Goal: Information Seeking & Learning: Learn about a topic

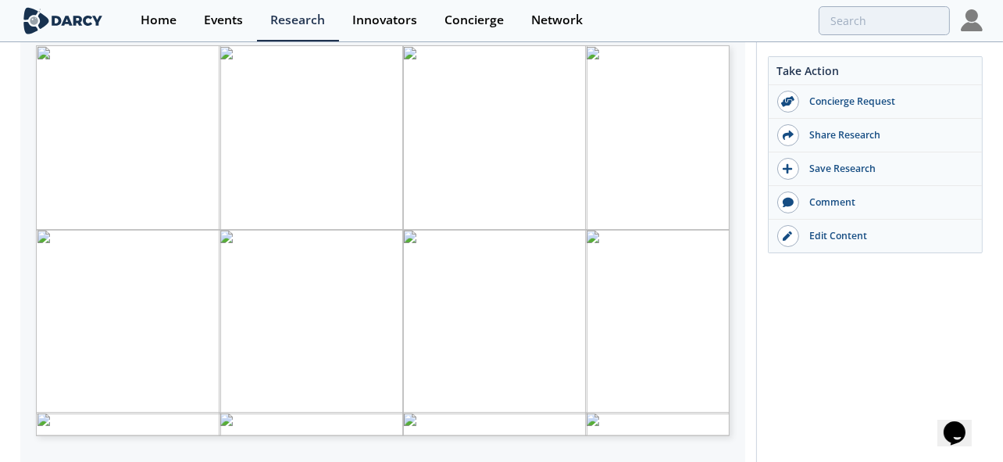
scroll to position [295, 0]
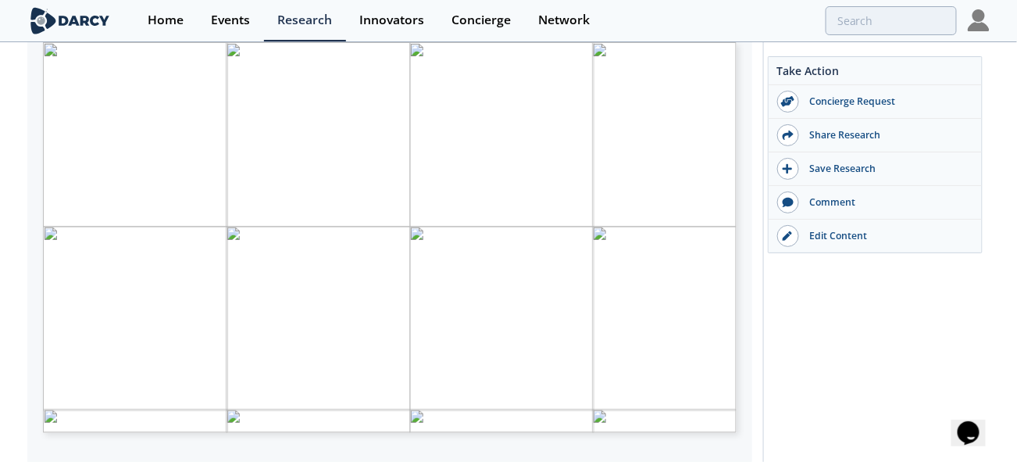
type input "1"
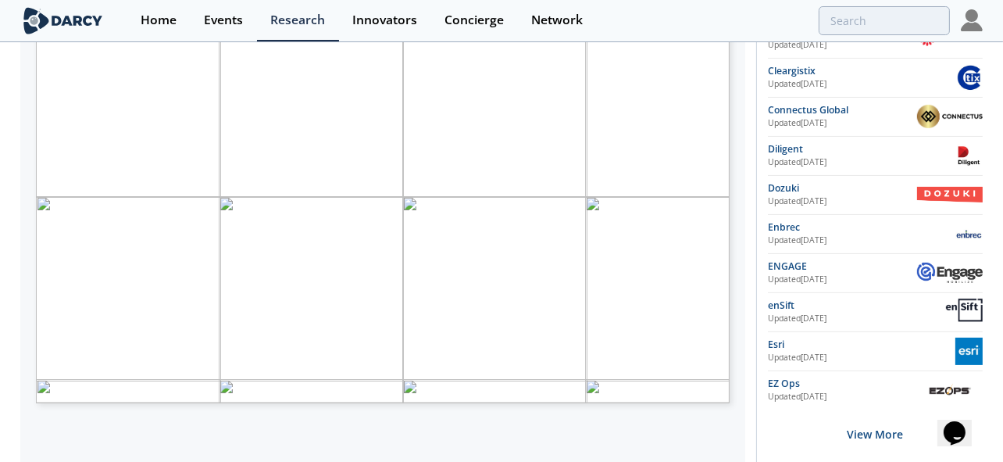
scroll to position [341, 0]
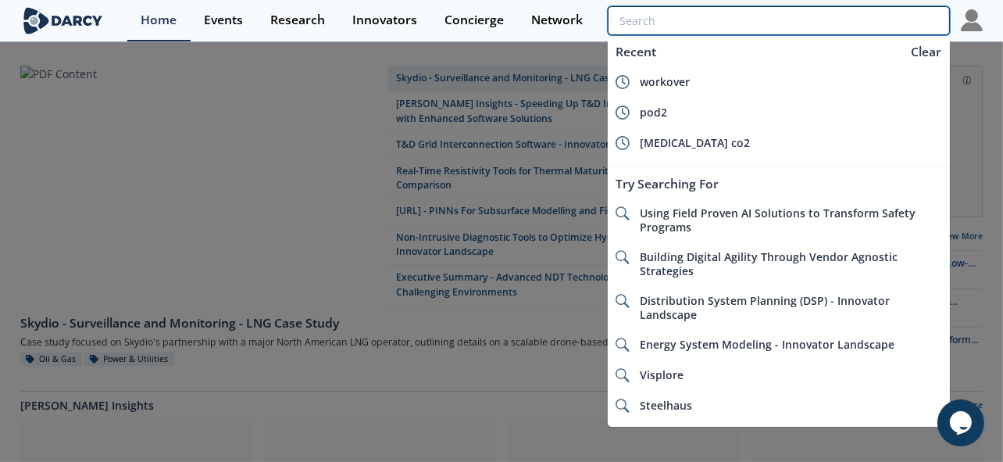
click at [893, 21] on input "search" at bounding box center [779, 20] width 342 height 29
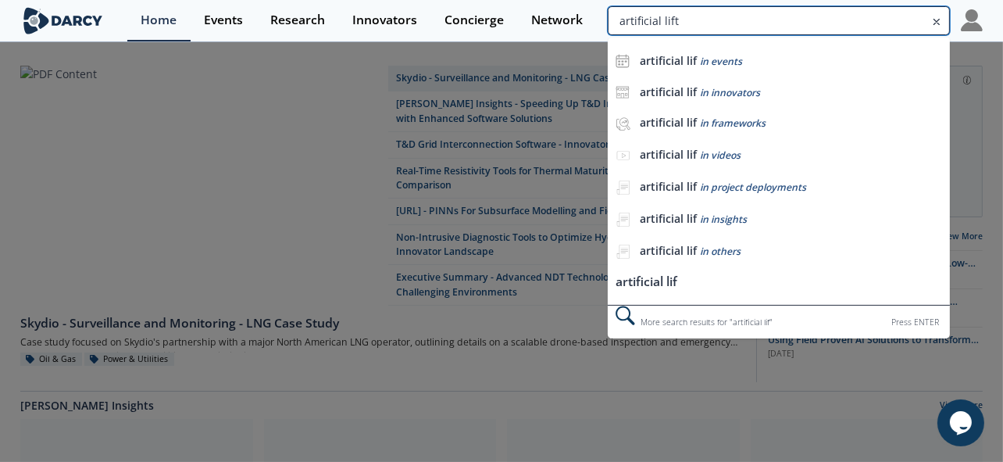
type input "artificial lift"
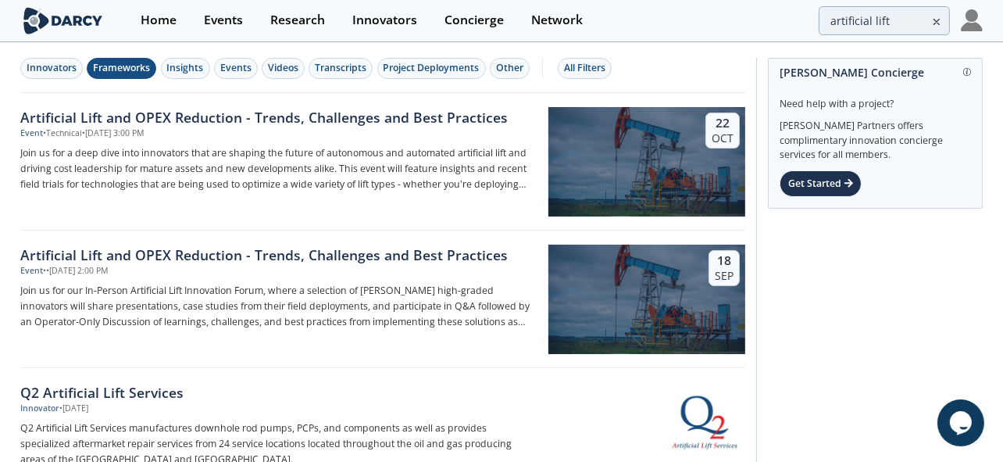
click at [107, 64] on div "Frameworks" at bounding box center [121, 68] width 57 height 14
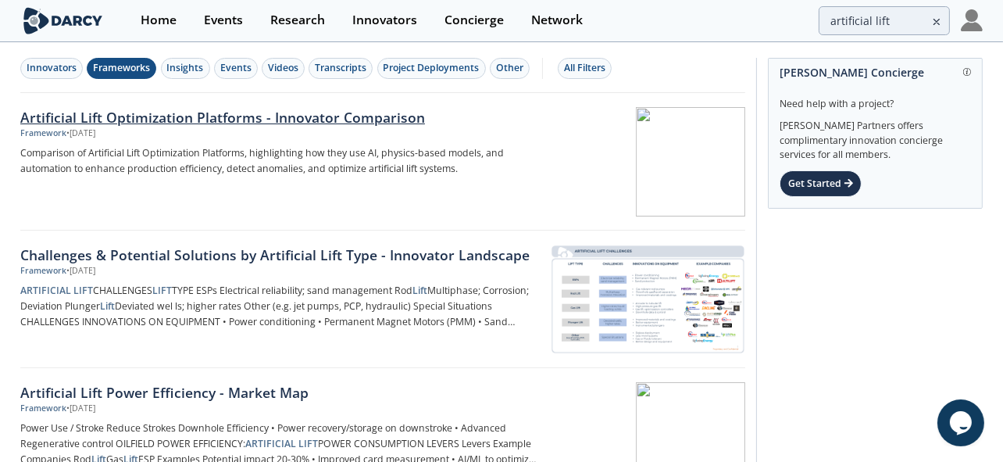
click at [240, 112] on div "Artificial Lift Optimization Platforms​ - Innovator Comparison" at bounding box center [278, 117] width 517 height 20
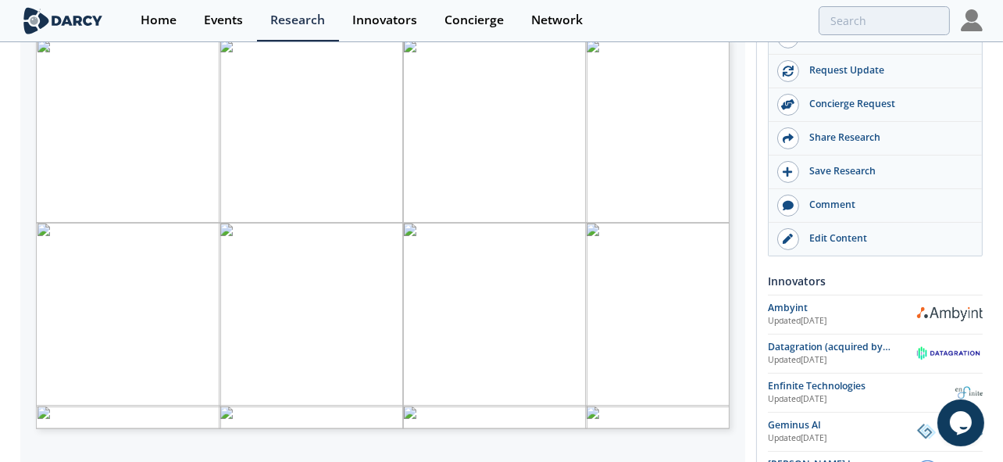
scroll to position [292, 0]
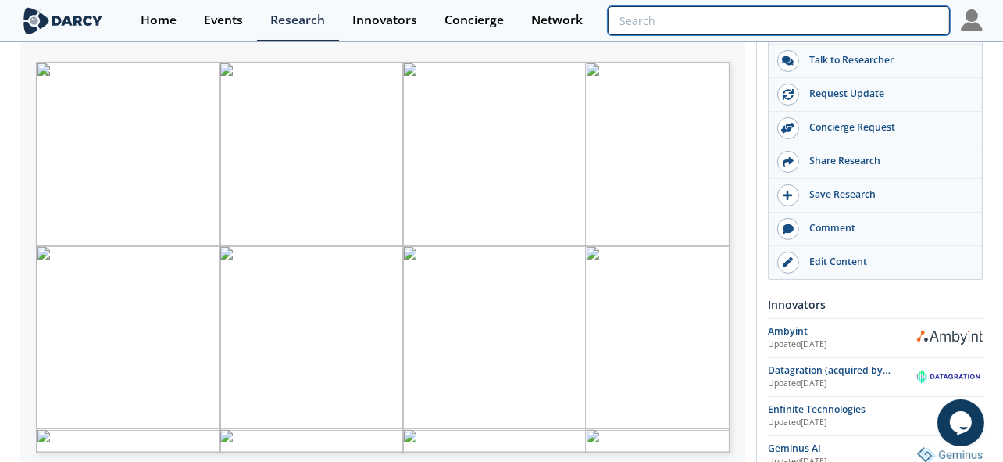
click at [868, 20] on input "search" at bounding box center [779, 20] width 342 height 29
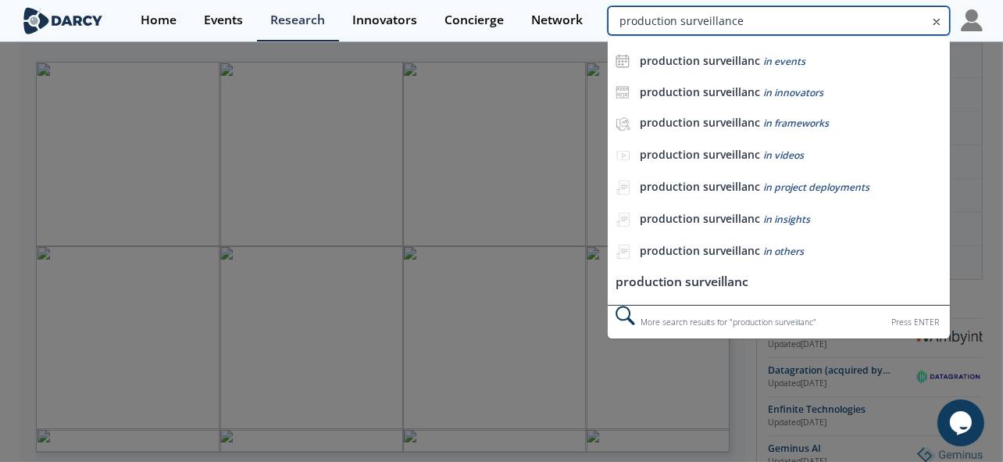
type input "production surveillance"
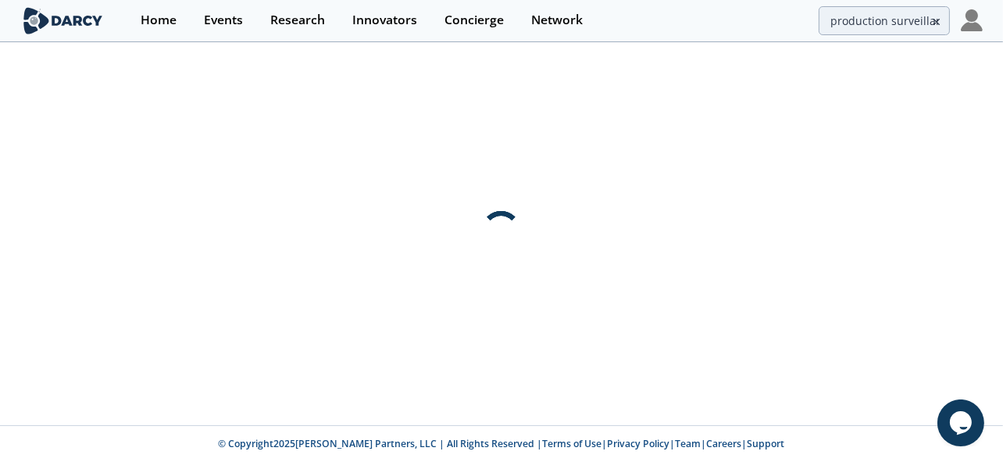
scroll to position [0, 0]
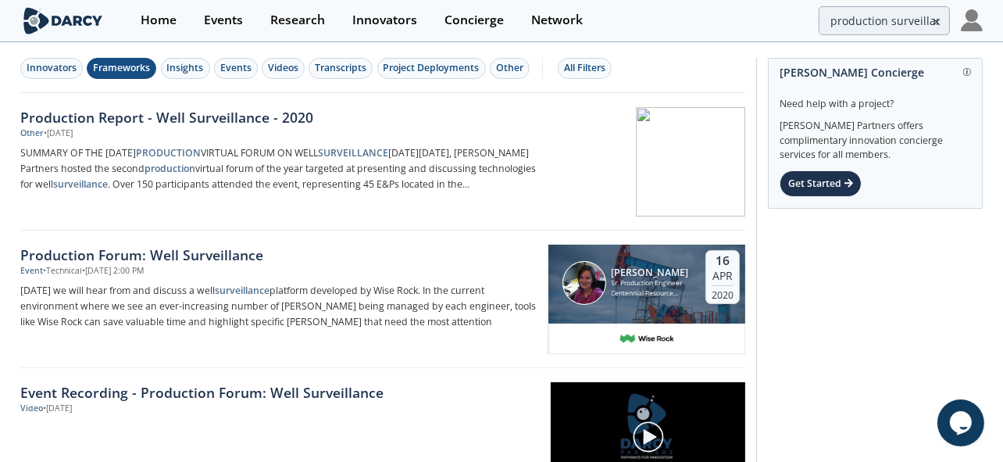
click at [145, 66] on div "Frameworks" at bounding box center [121, 68] width 57 height 14
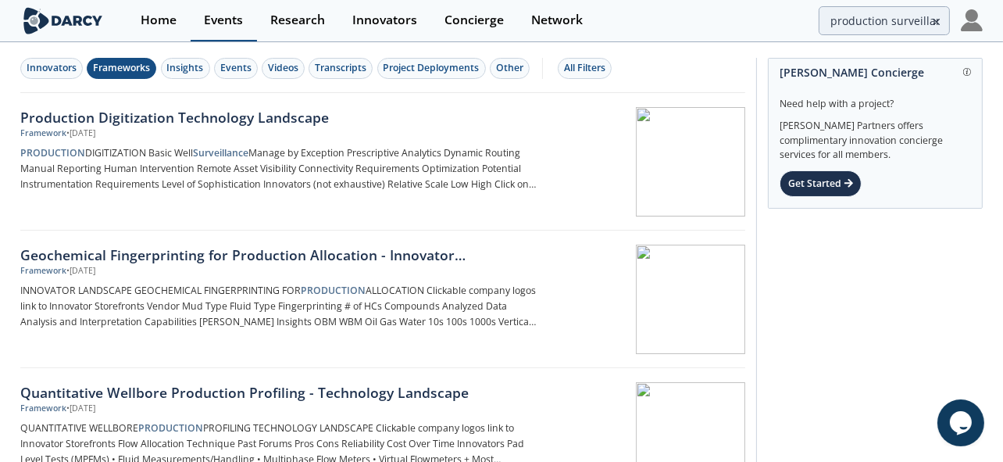
click at [230, 16] on div "Events" at bounding box center [223, 20] width 39 height 12
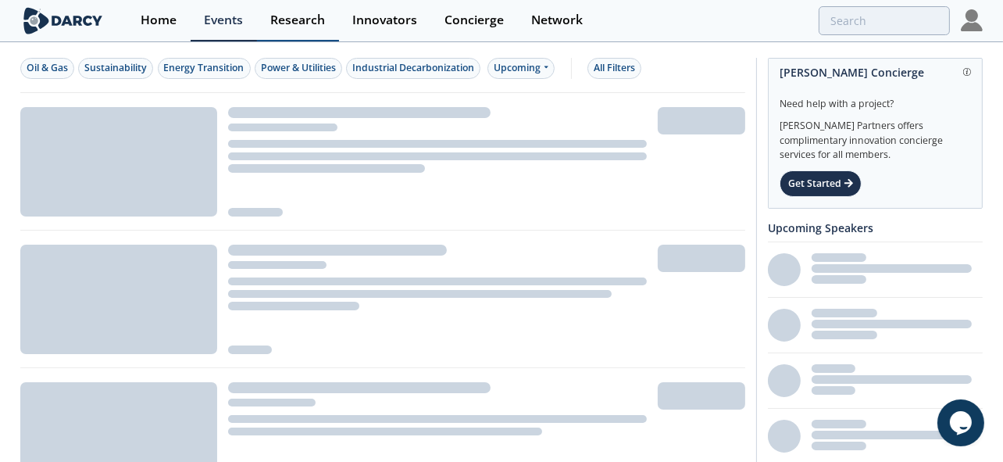
click at [334, 22] on link "Research" at bounding box center [298, 20] width 82 height 41
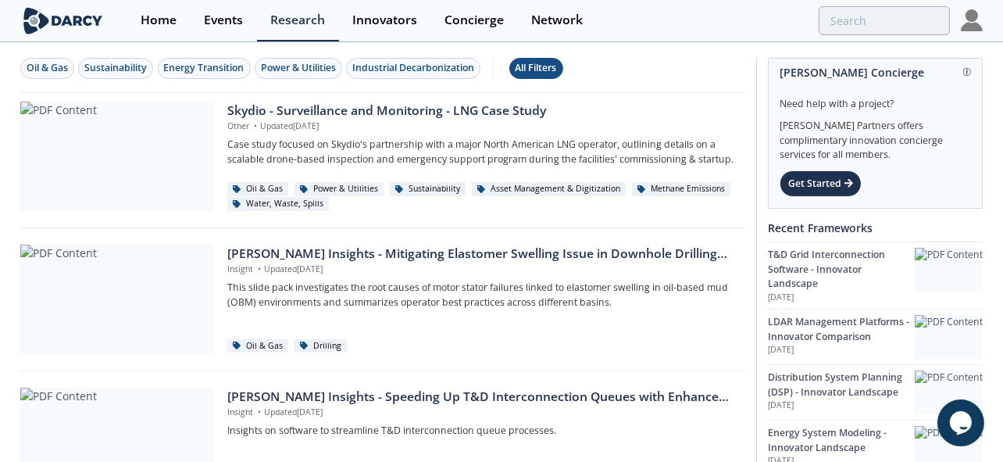
click at [556, 75] on div "All Filters" at bounding box center [535, 68] width 41 height 14
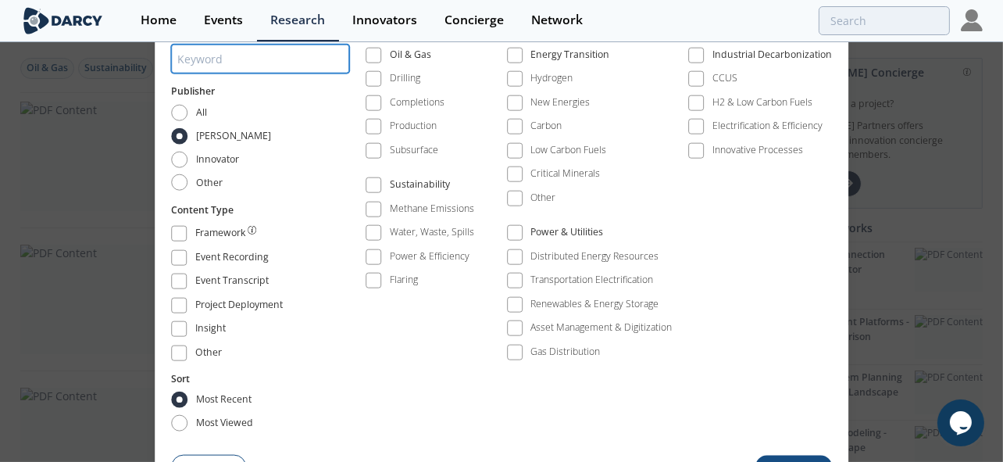
click at [278, 71] on input "search" at bounding box center [260, 59] width 178 height 29
type input "Production Surveillance"
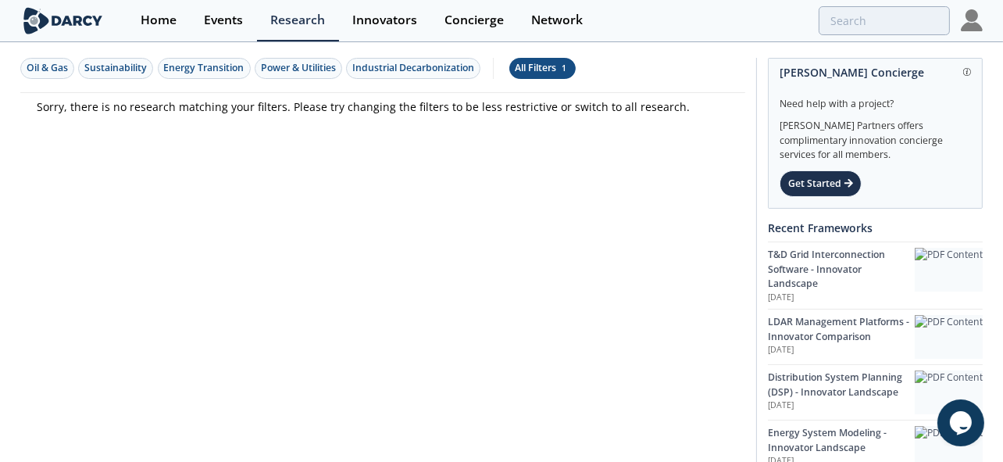
click at [566, 68] on span "1" at bounding box center [564, 67] width 10 height 11
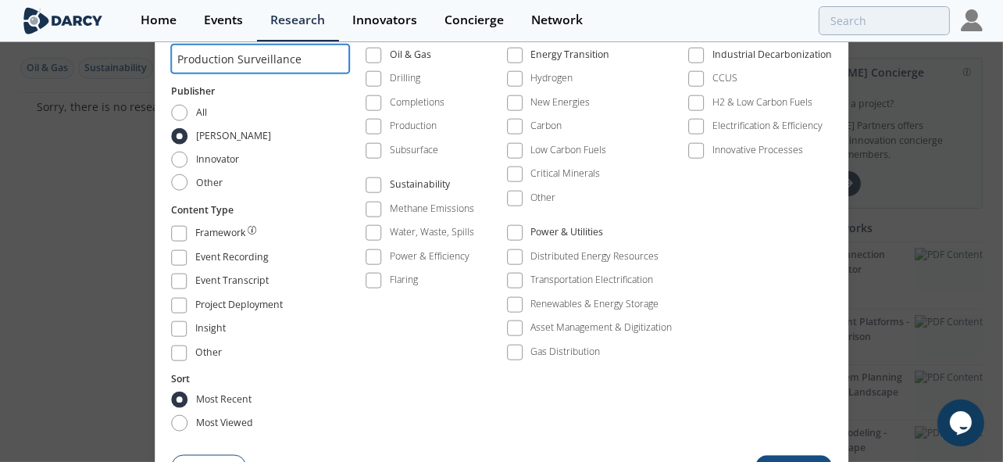
drag, startPoint x: 311, startPoint y: 59, endPoint x: 237, endPoint y: 63, distance: 73.5
click at [237, 63] on input "Production Surveillance" at bounding box center [260, 59] width 178 height 29
type input "Production Optimization"
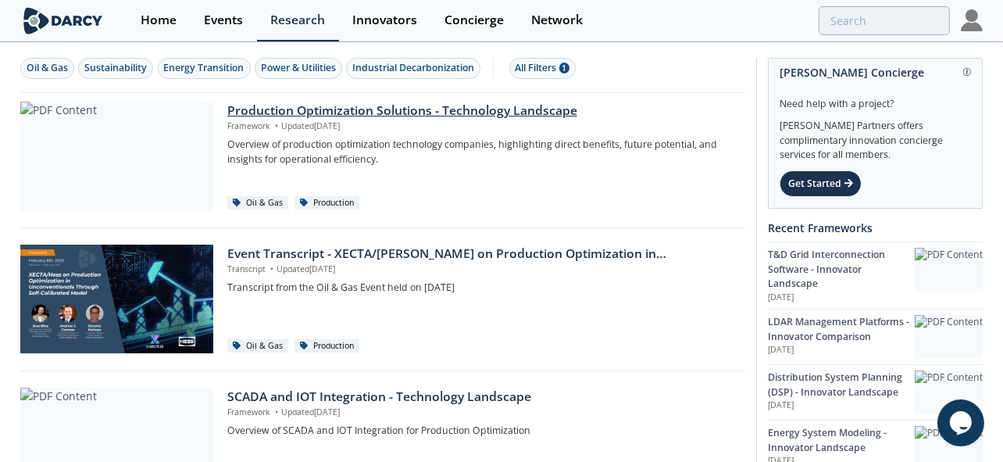
click at [398, 112] on div "Production Optimization Solutions - Technology Landscape" at bounding box center [480, 111] width 507 height 19
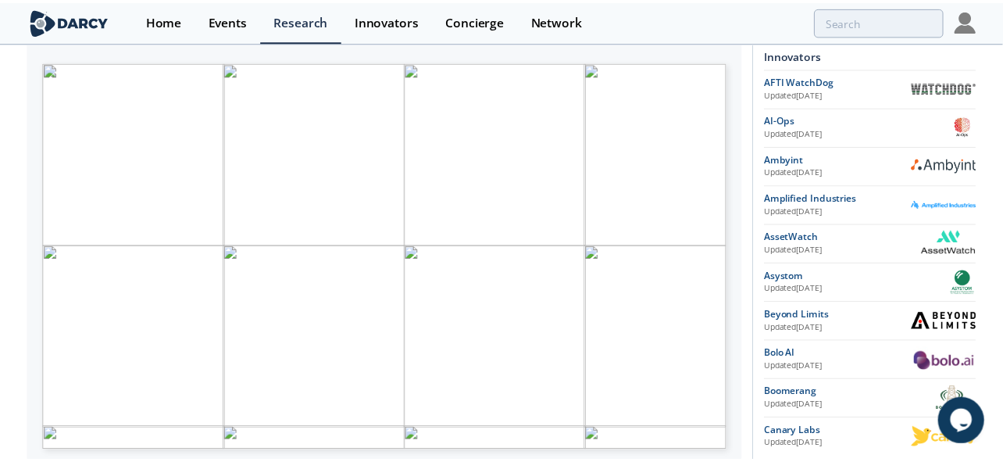
scroll to position [292, 0]
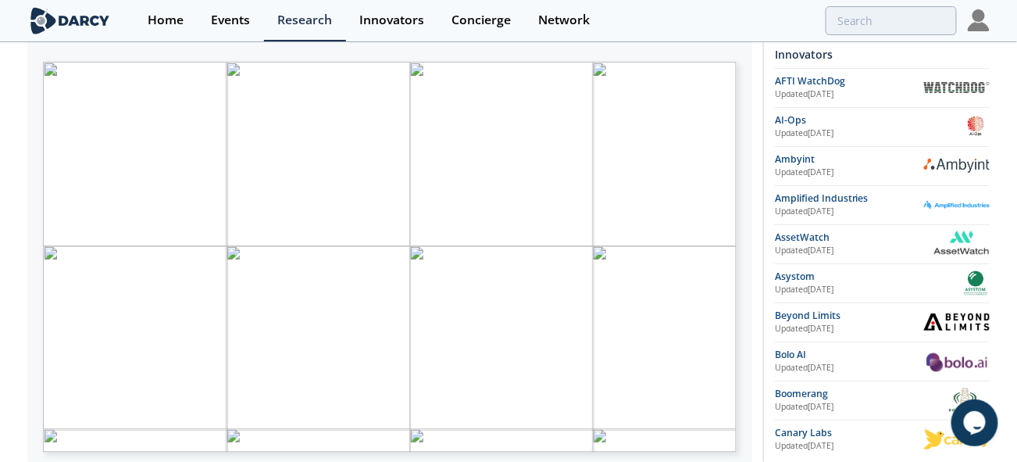
click at [134, 361] on span "Infrastructure" at bounding box center [113, 363] width 70 height 9
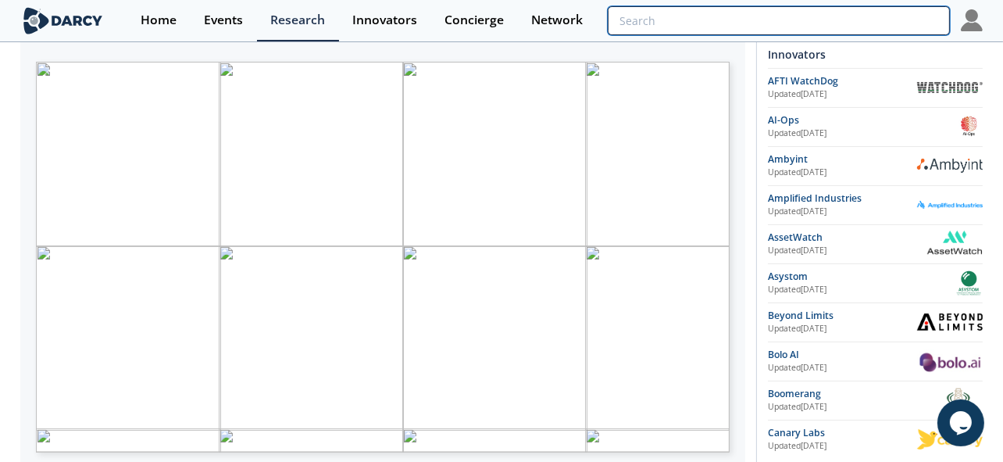
click at [853, 25] on input "search" at bounding box center [779, 20] width 342 height 29
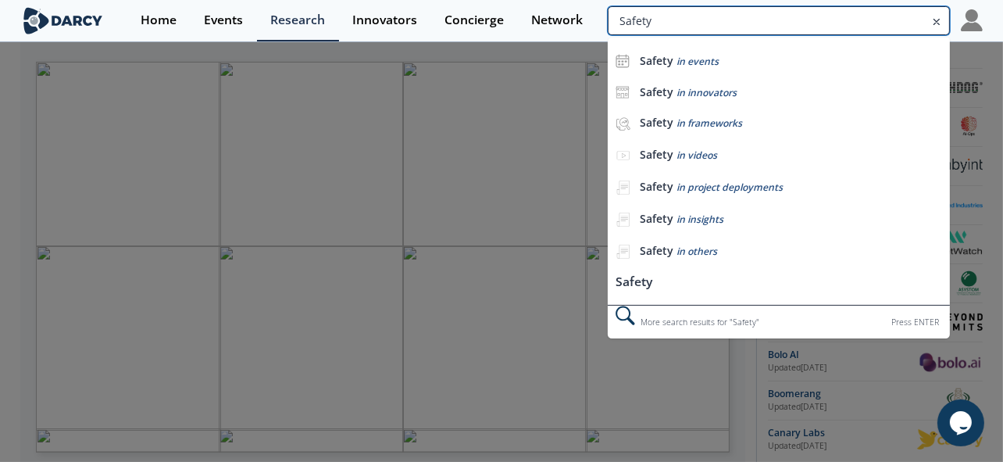
type input "Safety"
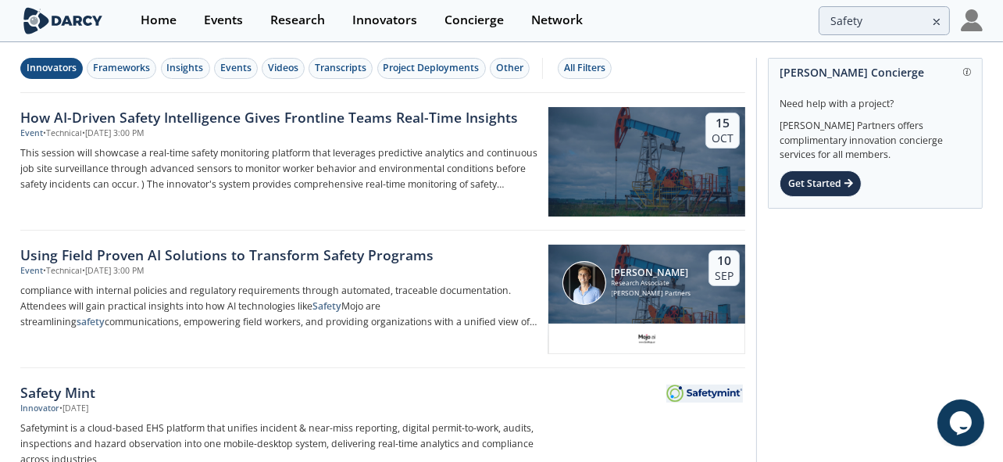
click at [59, 65] on div "Innovators" at bounding box center [52, 68] width 50 height 14
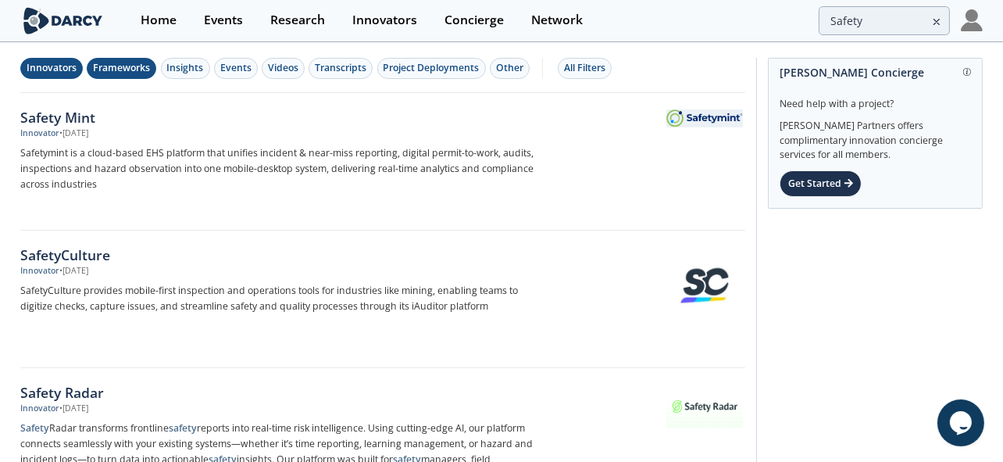
click at [120, 65] on div "Frameworks" at bounding box center [121, 68] width 57 height 14
click at [128, 61] on div "Frameworks" at bounding box center [121, 68] width 57 height 14
click at [69, 65] on div "Innovators" at bounding box center [52, 68] width 50 height 14
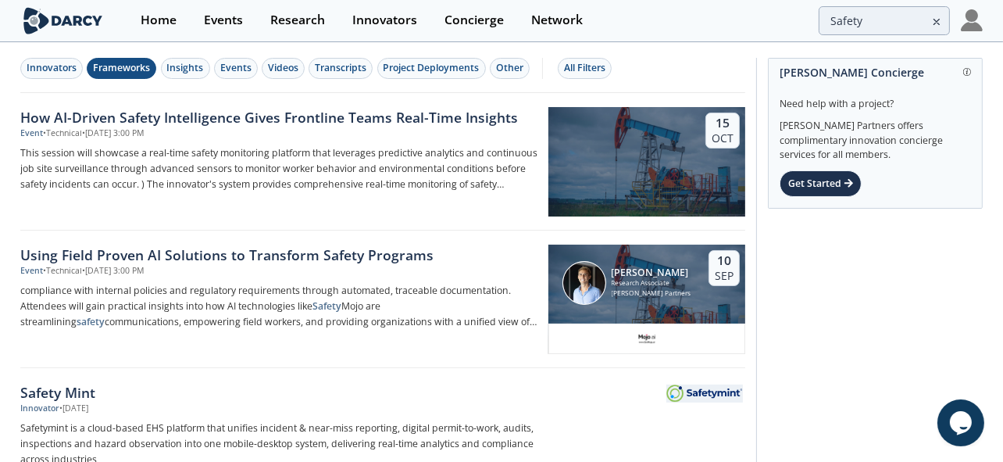
click at [140, 68] on div "Frameworks" at bounding box center [121, 68] width 57 height 14
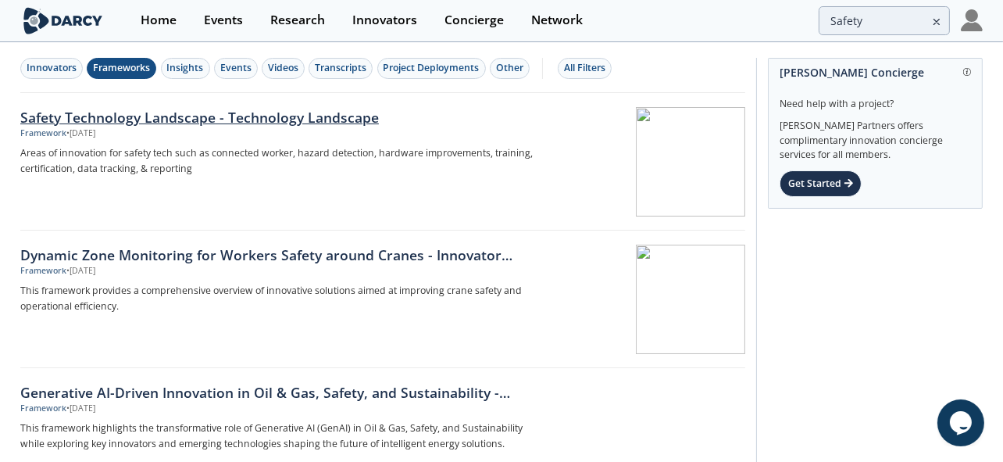
click at [173, 114] on div "Safety Technology Landscape - Technology Landscape" at bounding box center [278, 117] width 517 height 20
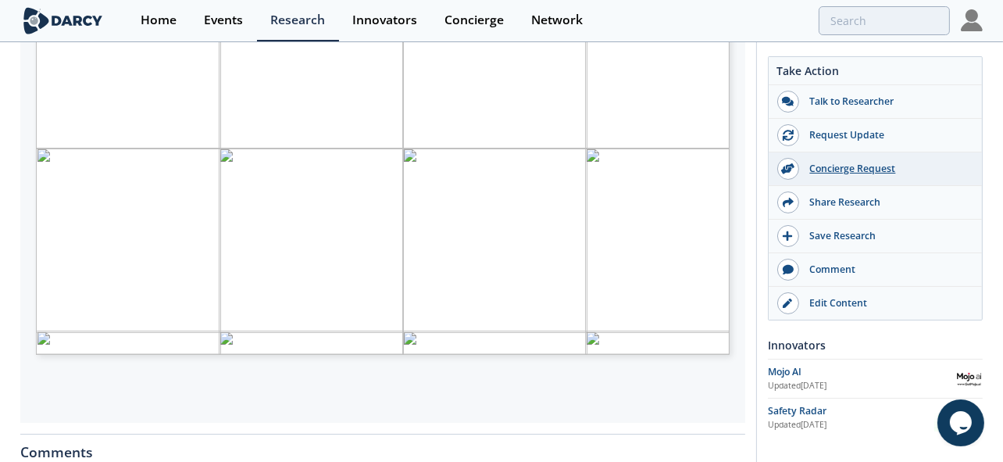
scroll to position [292, 0]
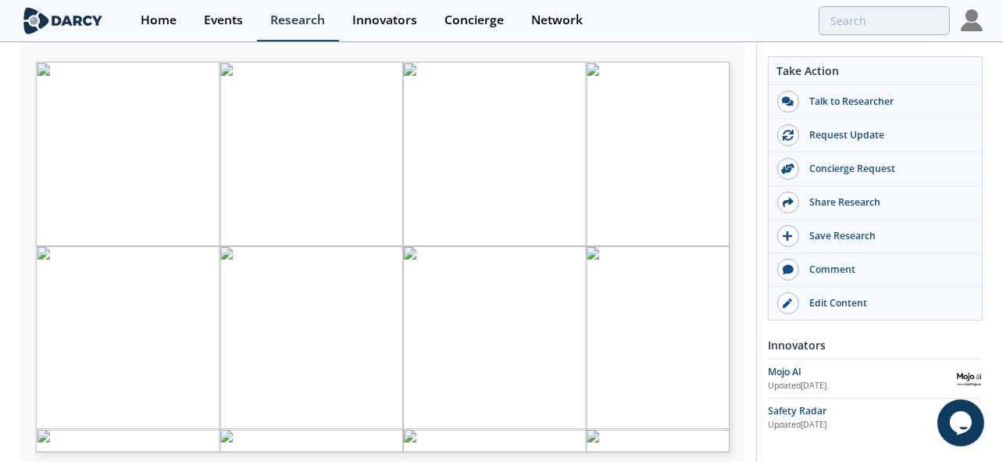
click at [288, 26] on div "Research" at bounding box center [297, 20] width 55 height 12
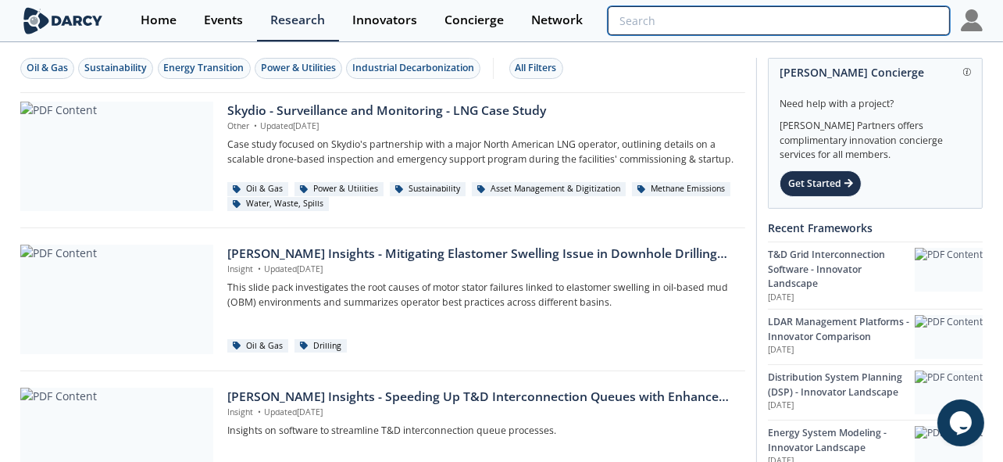
click at [869, 23] on input "search" at bounding box center [779, 20] width 342 height 29
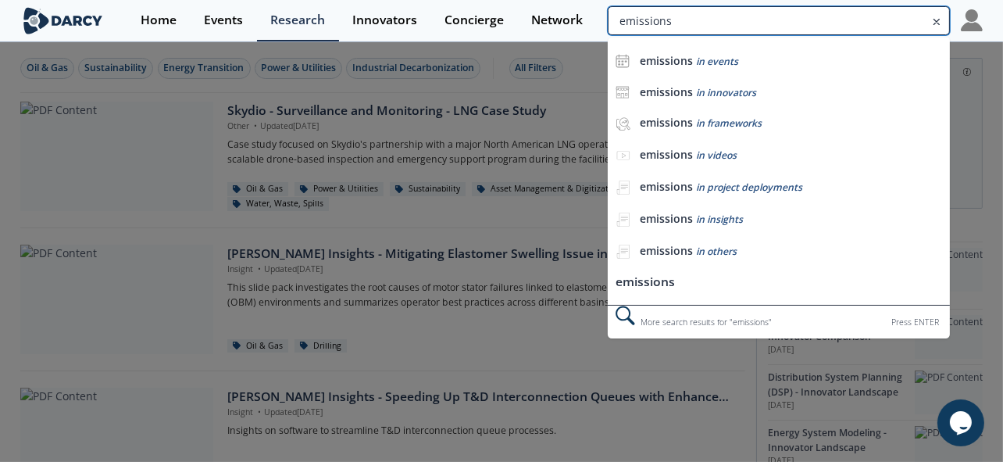
type input "emissions"
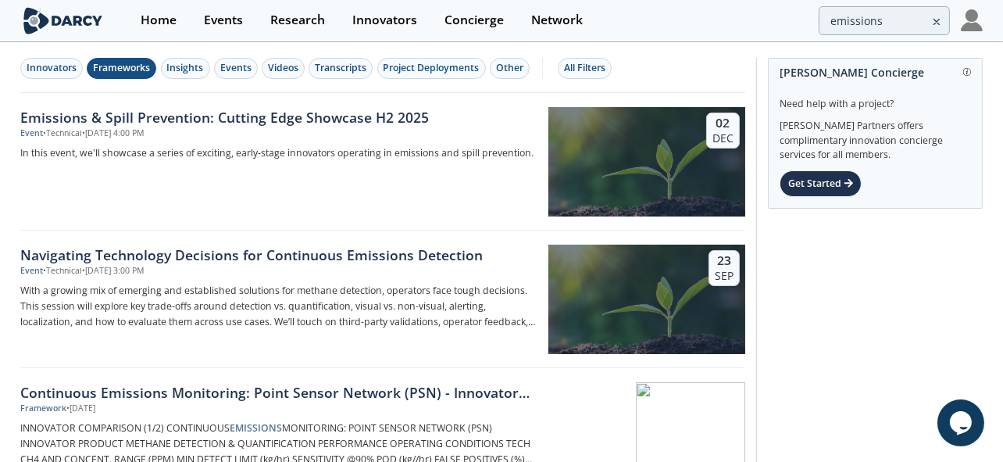
click at [130, 68] on div "Frameworks" at bounding box center [121, 68] width 57 height 14
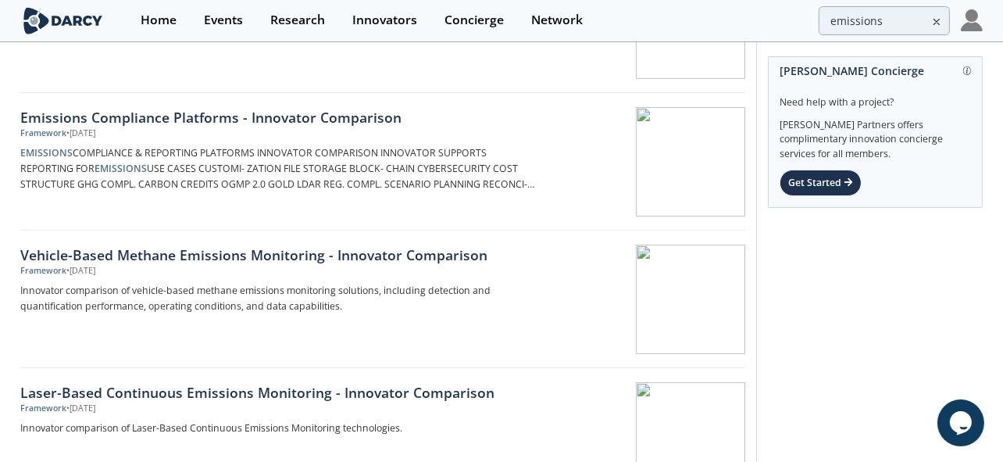
scroll to position [279, 0]
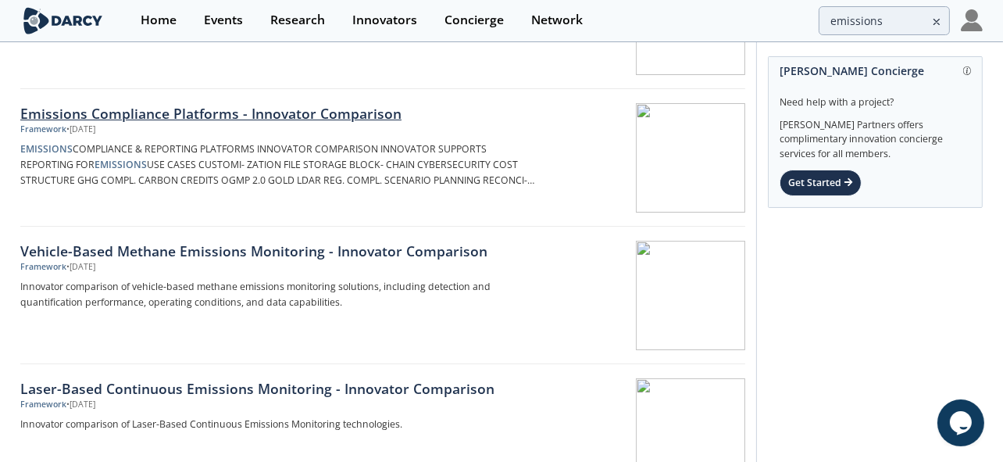
click at [358, 116] on div "Emissions Compliance Platforms - Innovator Comparison" at bounding box center [278, 113] width 517 height 20
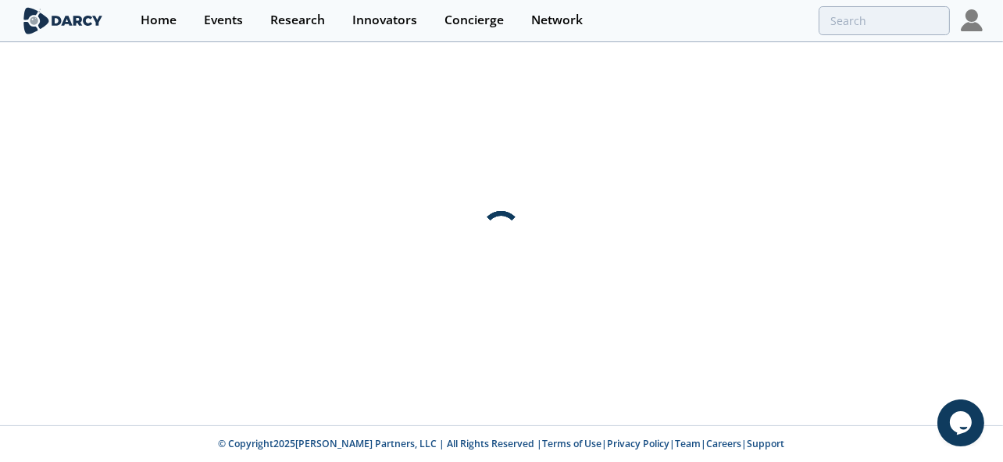
scroll to position [0, 0]
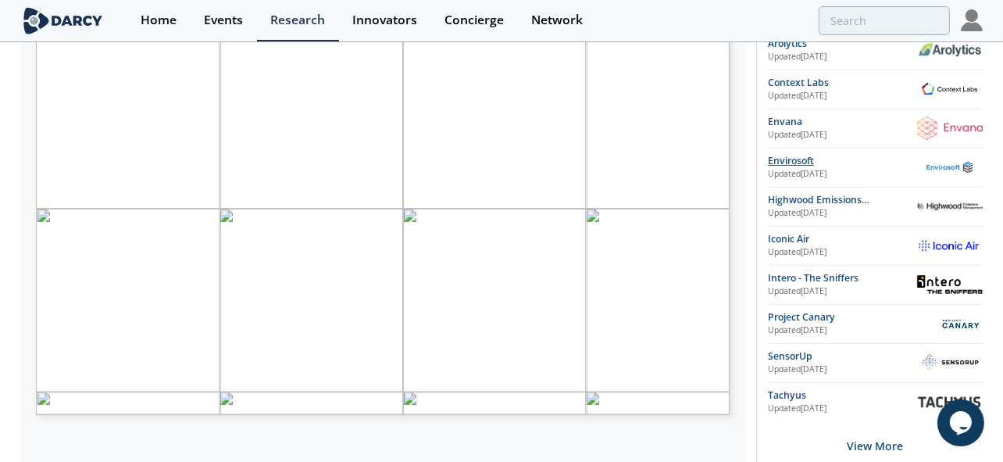
scroll to position [342, 0]
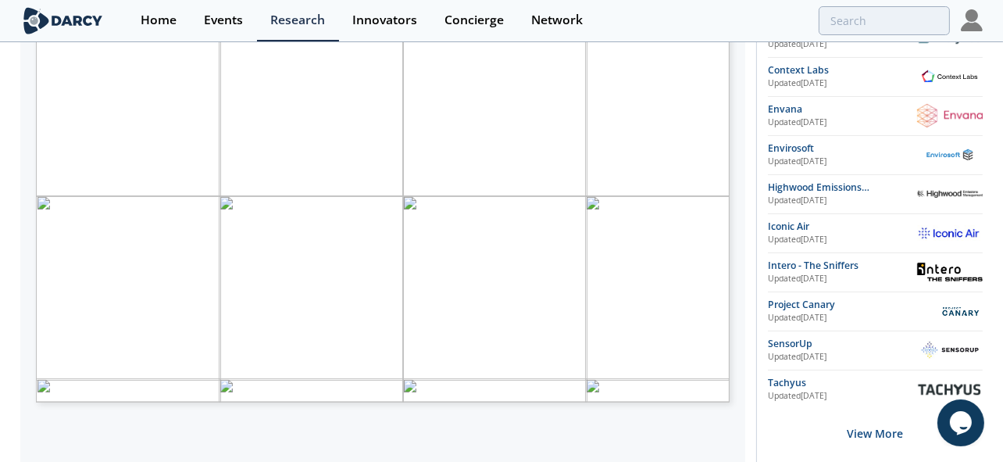
type input "emissions"
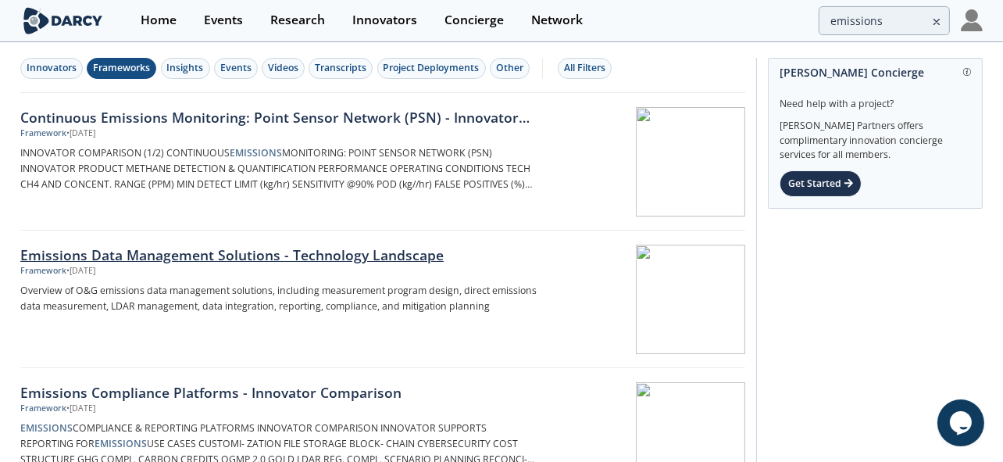
click at [294, 251] on div "Emissions Data Management Solutions - Technology Landscape" at bounding box center [278, 254] width 517 height 20
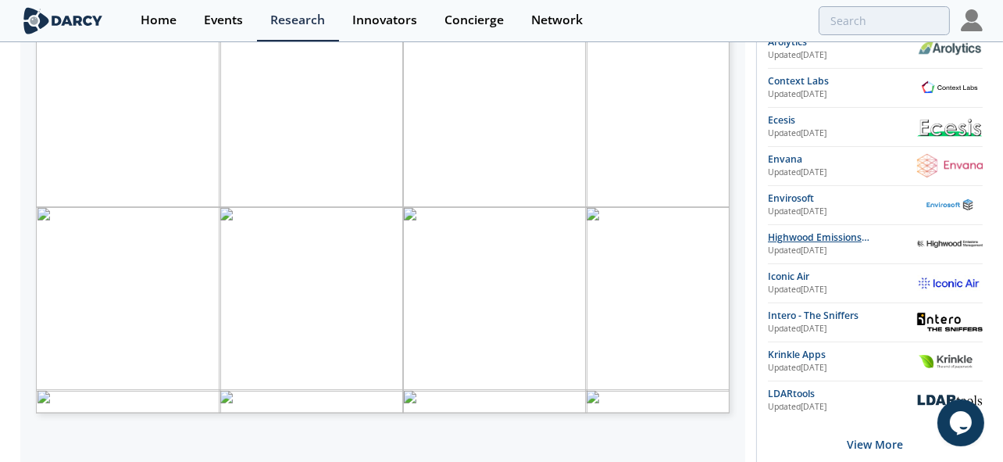
scroll to position [336, 0]
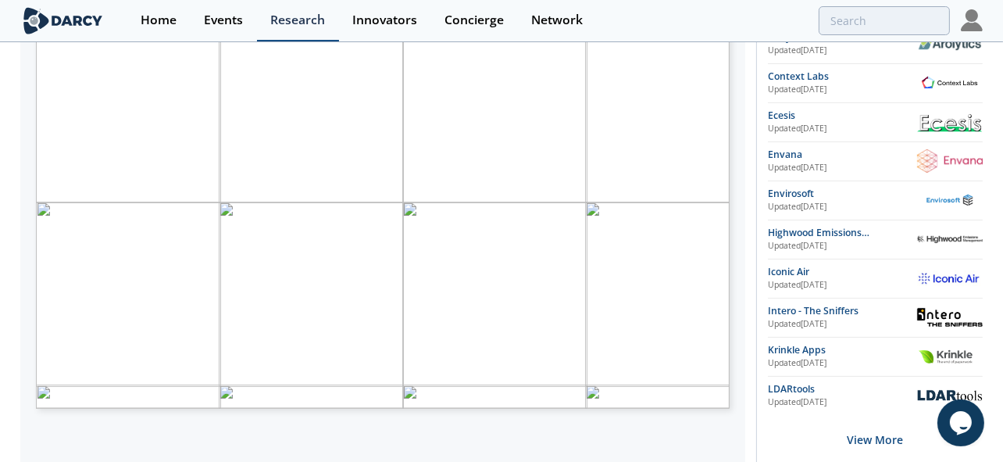
click at [262, 16] on link "Research" at bounding box center [298, 20] width 82 height 41
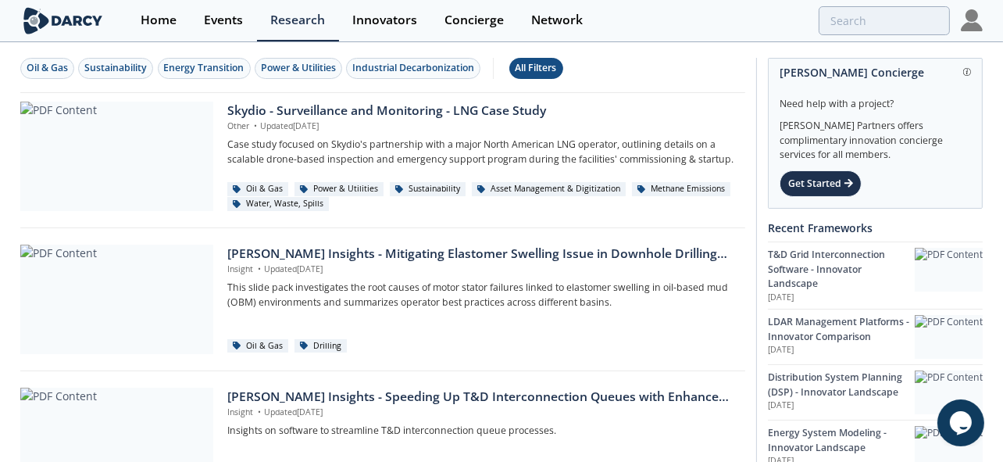
click at [547, 66] on div "All Filters" at bounding box center [535, 68] width 41 height 14
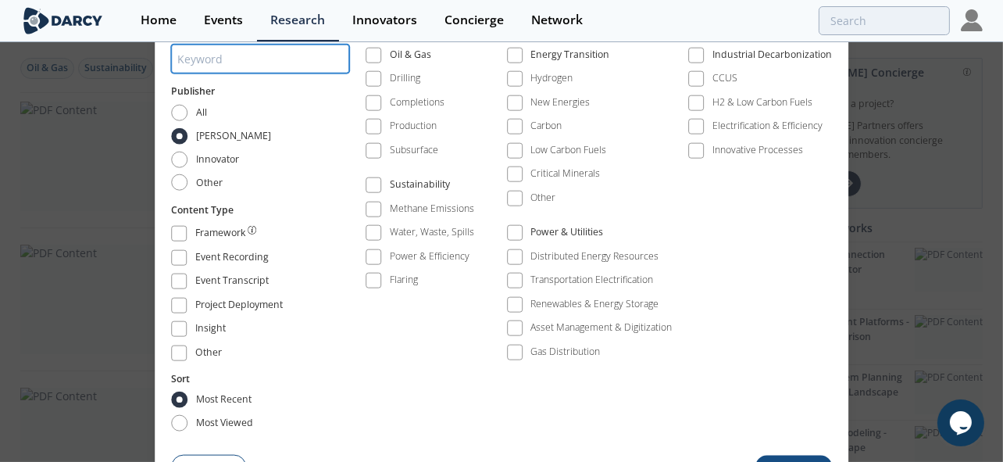
click at [215, 68] on input "search" at bounding box center [260, 59] width 178 height 29
type input "Facility commissioning"
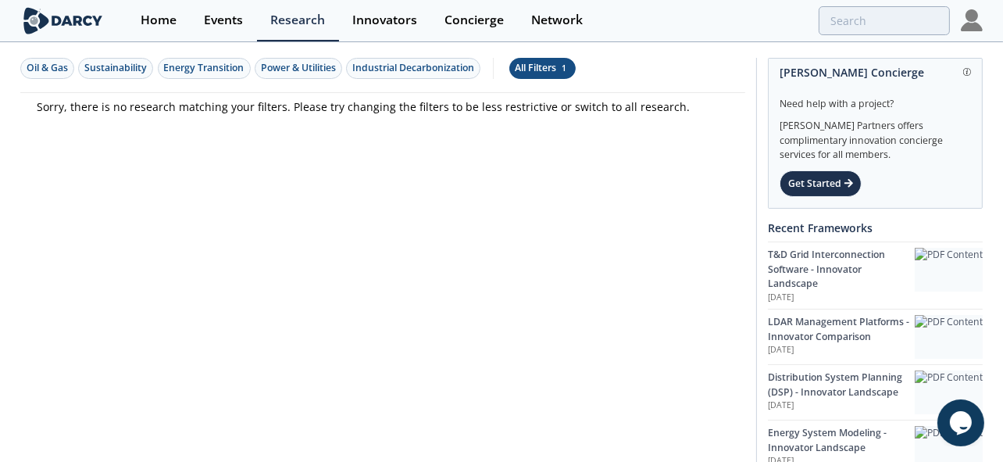
click at [551, 67] on div "All Filters 1" at bounding box center [542, 68] width 54 height 14
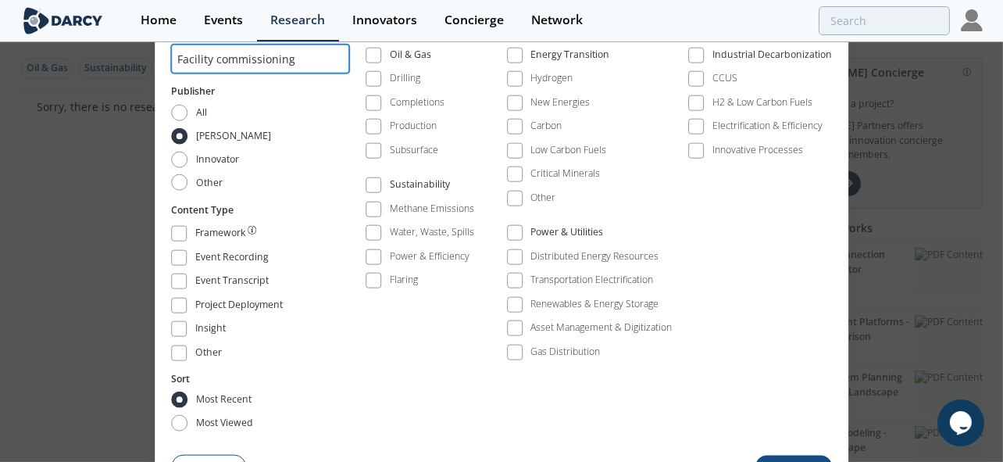
drag, startPoint x: 216, startPoint y: 61, endPoint x: 135, endPoint y: 59, distance: 81.2
click at [135, 59] on div "All Filters Keyword Facility commissioning Publisher All Darcy Innovator Other …" at bounding box center [501, 231] width 1003 height 462
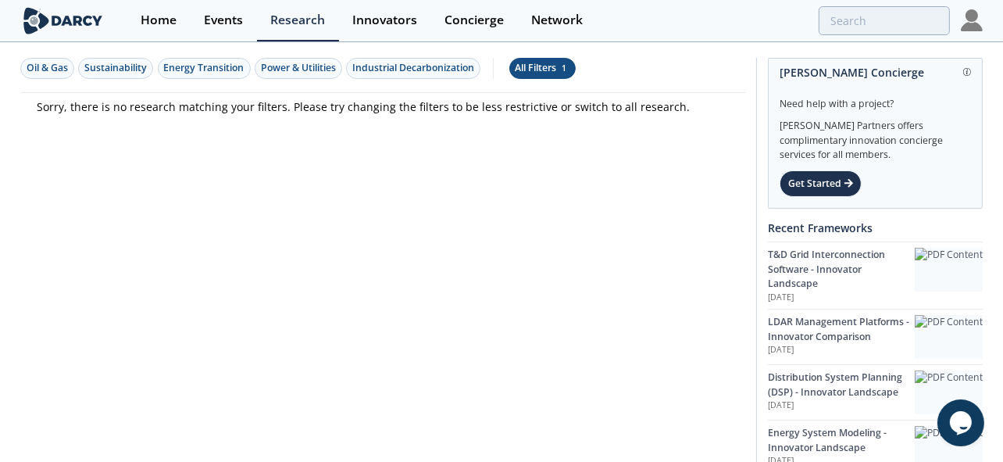
click at [521, 61] on div "All Filters 1" at bounding box center [542, 68] width 54 height 14
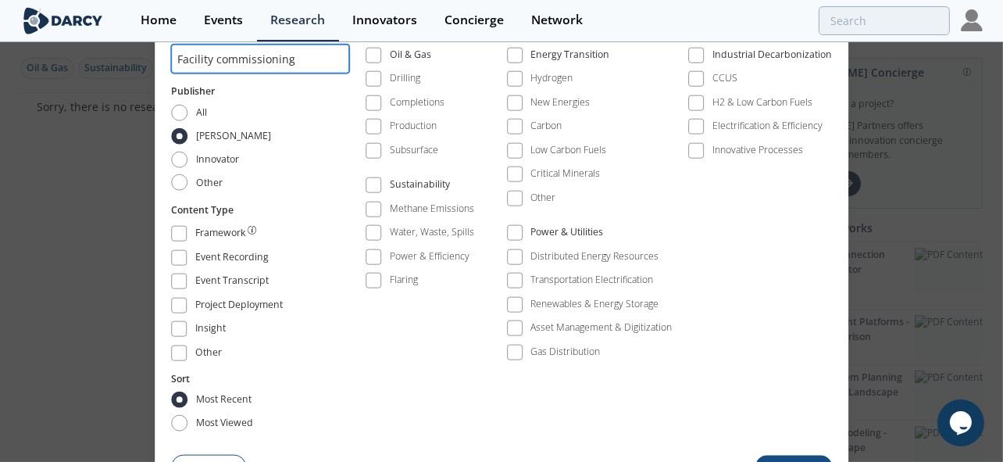
drag, startPoint x: 211, startPoint y: 62, endPoint x: 112, endPoint y: 61, distance: 99.2
click at [112, 61] on div "All Filters Keyword Facility commissioning Publisher All Darcy Innovator Other …" at bounding box center [501, 231] width 1003 height 462
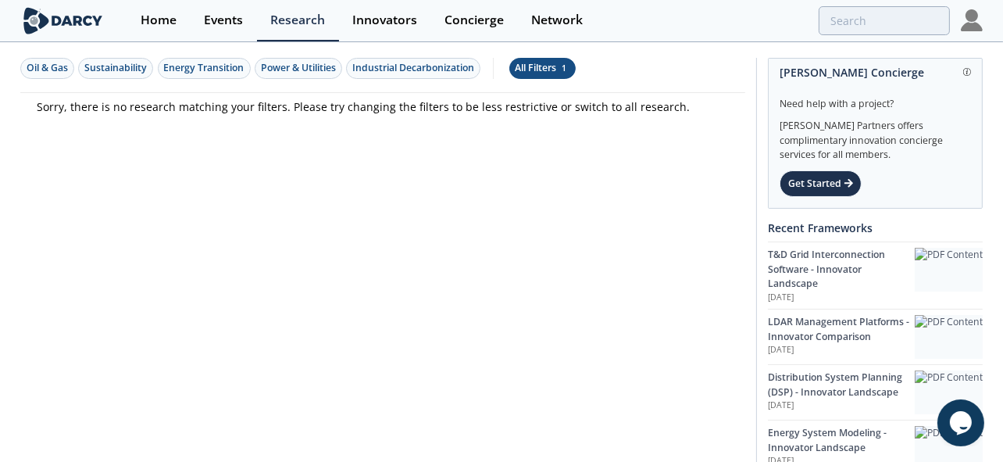
click at [530, 63] on div "All Filters 1" at bounding box center [542, 68] width 54 height 14
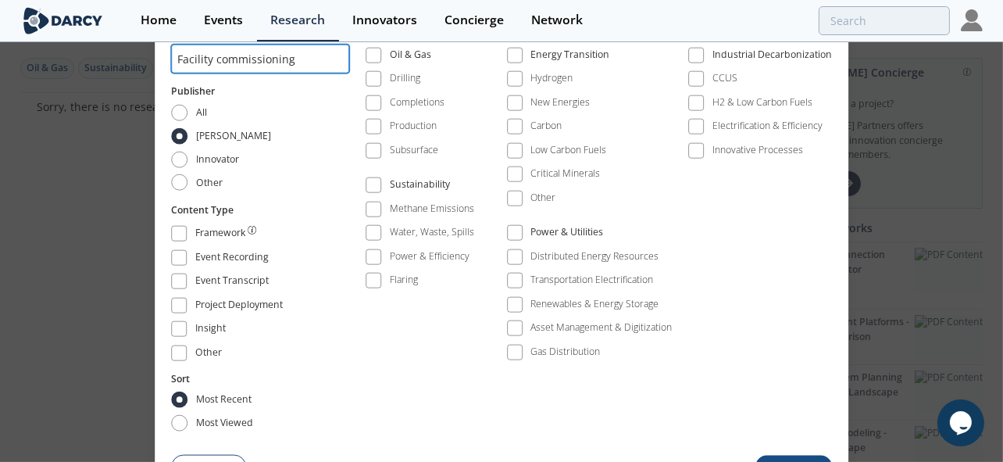
click at [216, 62] on input "Facility commissioning" at bounding box center [260, 59] width 178 height 29
type input "commissioning"
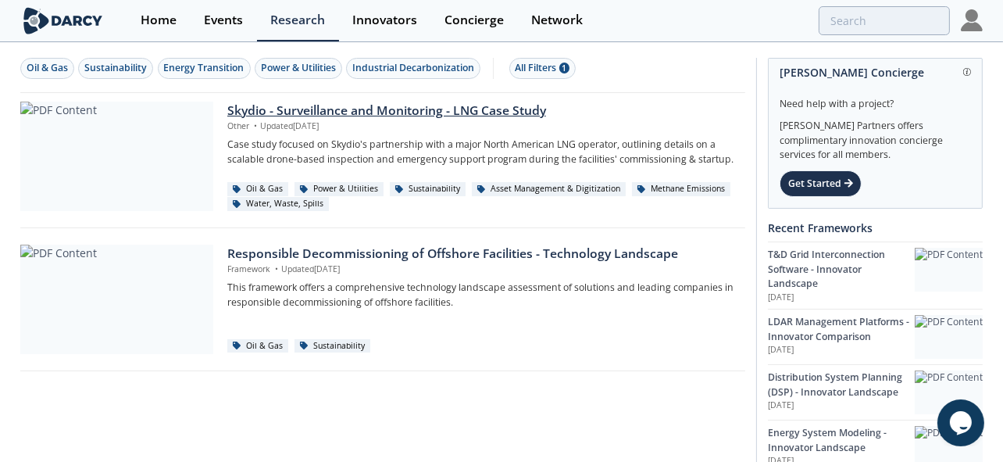
click at [416, 115] on div "Skydio - Surveillance and Monitoring - LNG Case Study" at bounding box center [480, 111] width 507 height 19
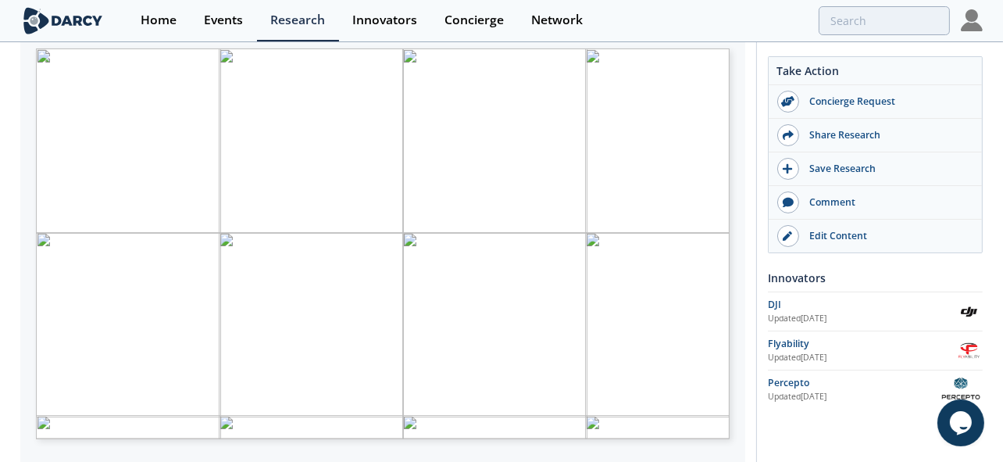
scroll to position [306, 0]
click at [298, 27] on div "Research" at bounding box center [297, 20] width 55 height 12
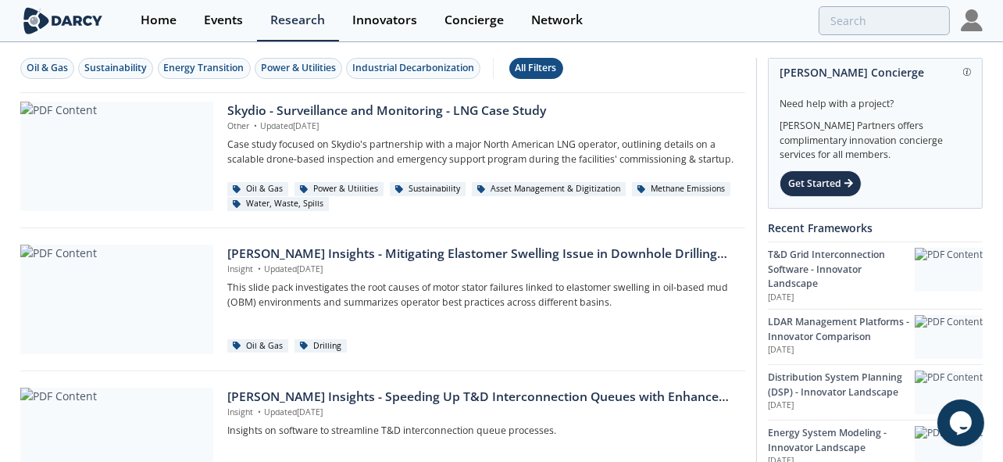
click at [543, 66] on div "All Filters" at bounding box center [535, 68] width 41 height 14
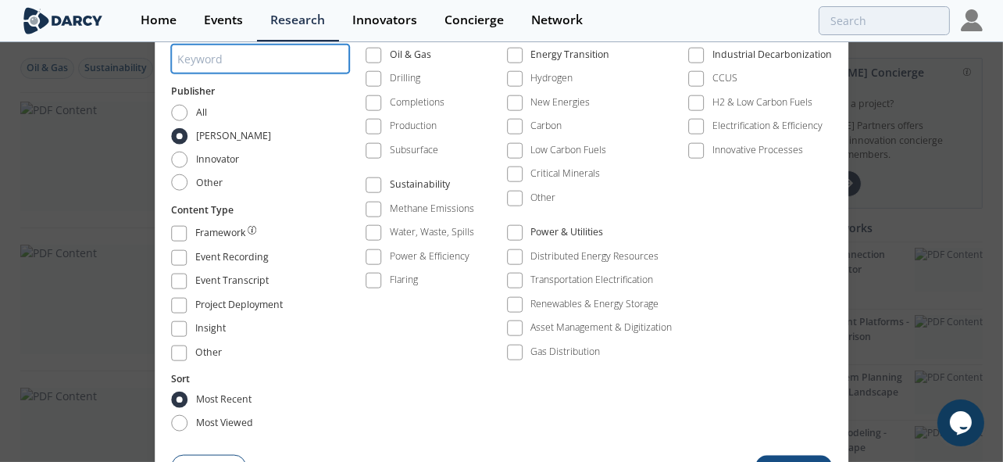
click at [309, 68] on input "search" at bounding box center [260, 59] width 178 height 29
type input "Instrumentation"
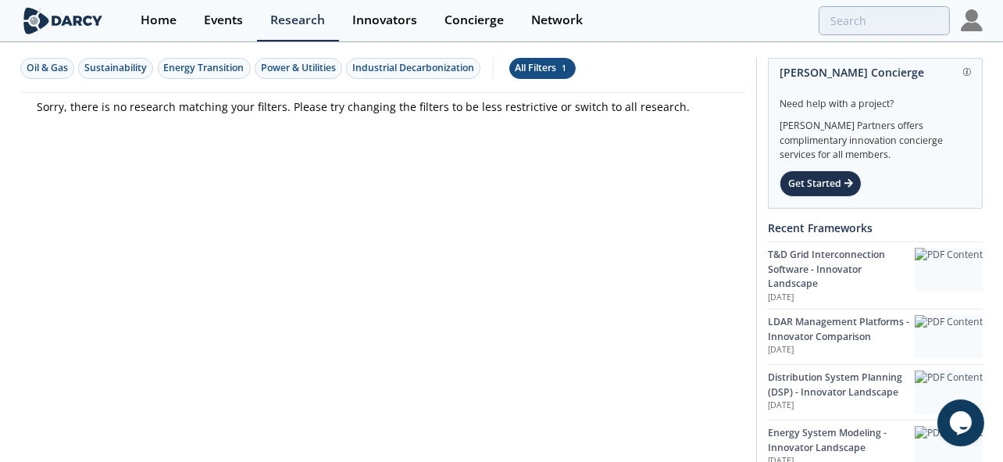
click at [526, 68] on div "All Filters 1" at bounding box center [542, 68] width 54 height 14
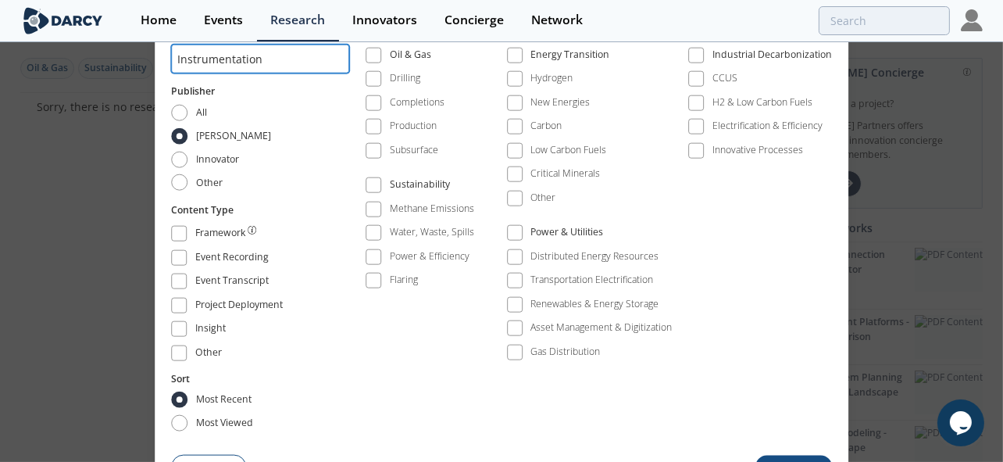
drag, startPoint x: 268, startPoint y: 68, endPoint x: 77, endPoint y: 41, distance: 193.3
click at [77, 41] on div "All Filters Keyword Instrumentation Publisher All Darcy Innovator Other Content…" at bounding box center [501, 231] width 1003 height 462
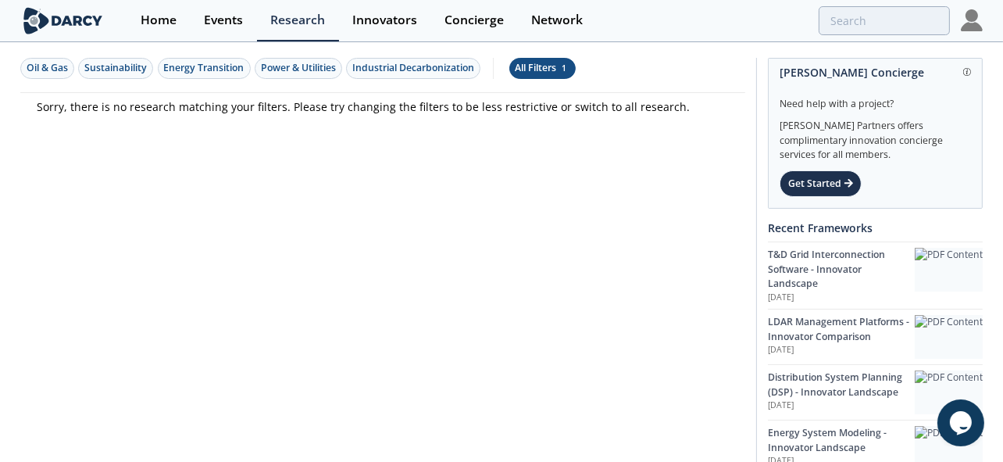
click at [513, 66] on button "All Filters 1" at bounding box center [542, 68] width 66 height 21
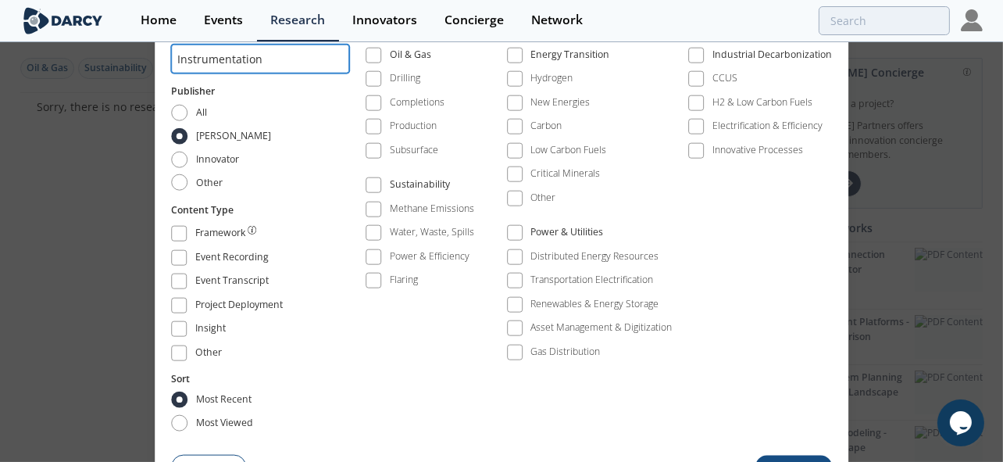
click at [259, 60] on input "Instrumentation" at bounding box center [260, 59] width 178 height 29
type input "install"
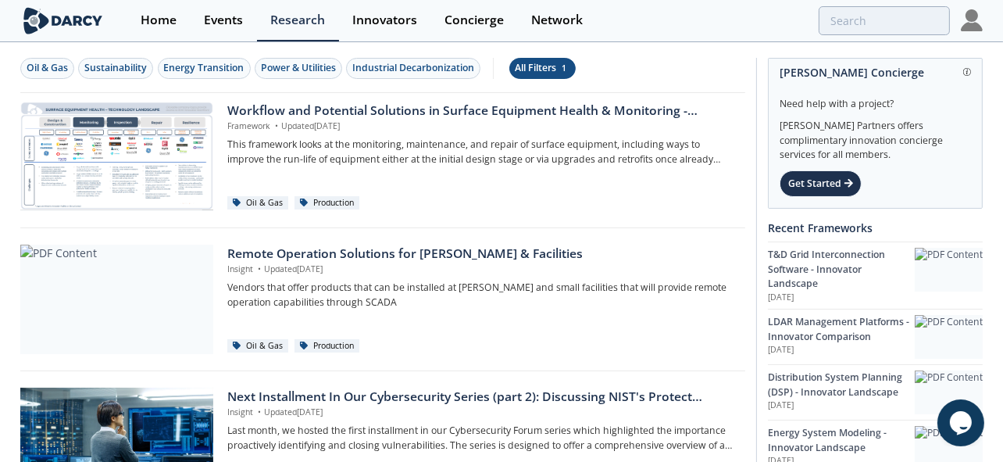
click at [551, 70] on div "All Filters 1" at bounding box center [542, 68] width 54 height 14
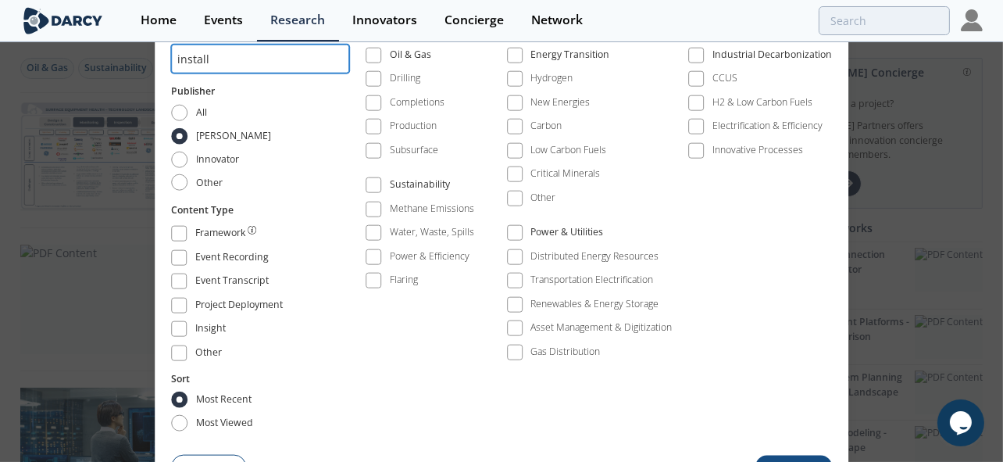
click at [279, 62] on input "install" at bounding box center [260, 59] width 178 height 29
type input "facilities"
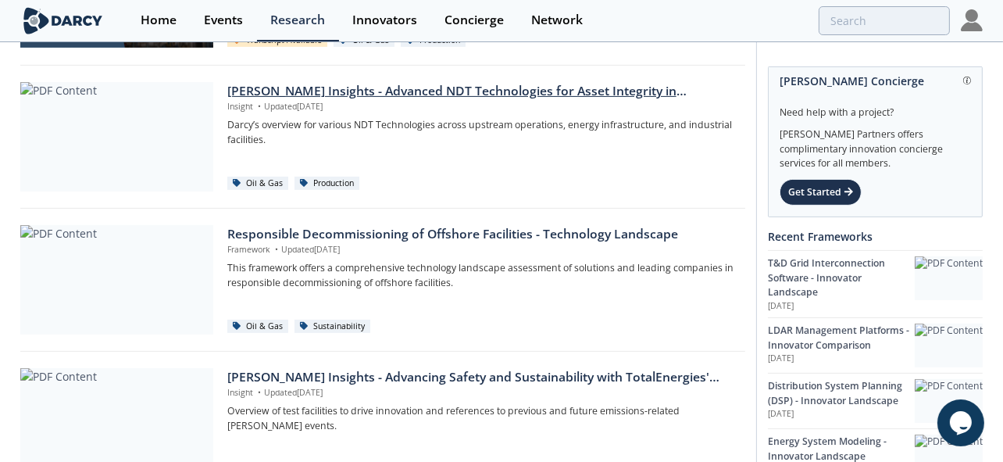
scroll to position [403, 0]
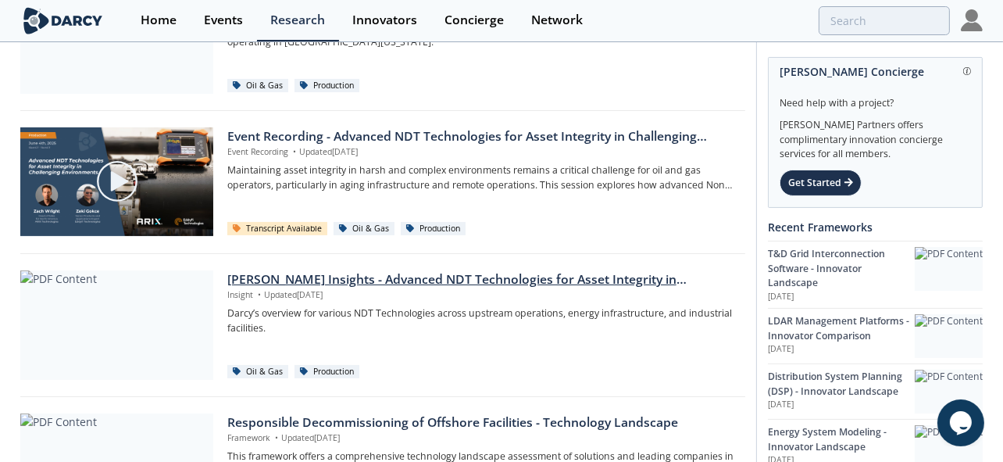
click at [462, 281] on div "Darcy Insights - Advanced NDT Technologies for Asset Integrity in Challenging E…" at bounding box center [480, 279] width 507 height 19
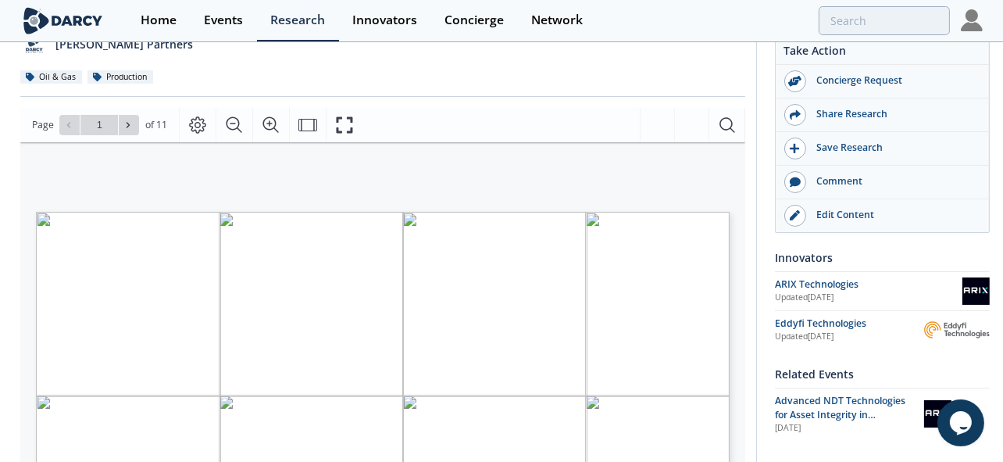
scroll to position [261, 0]
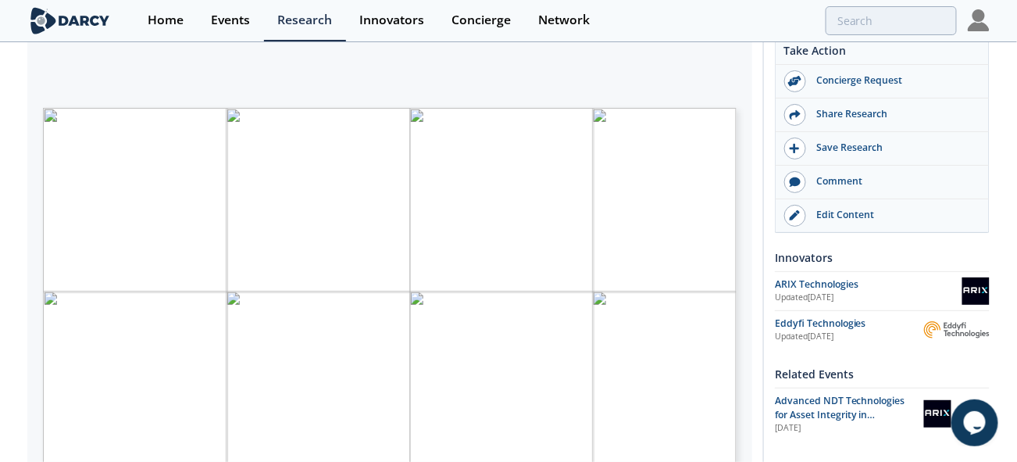
type input "2"
type input "3"
type input "4"
type input "6"
type input "7"
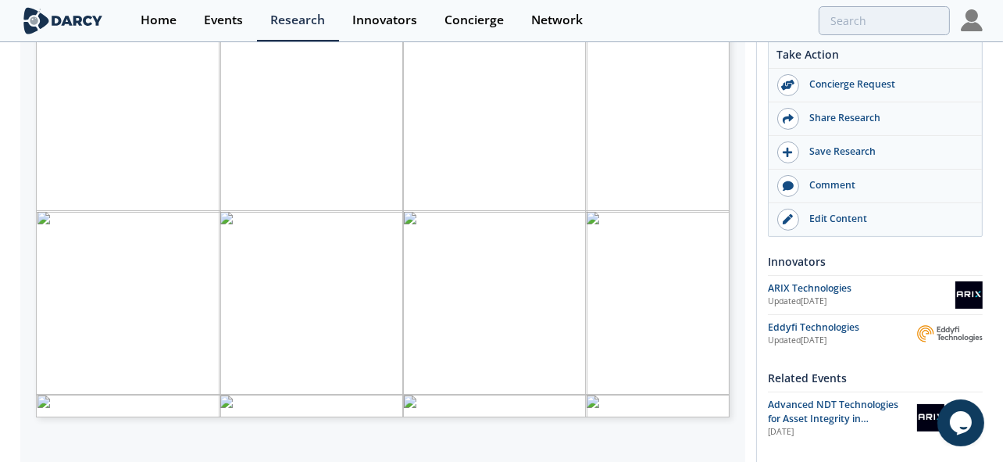
scroll to position [335, 0]
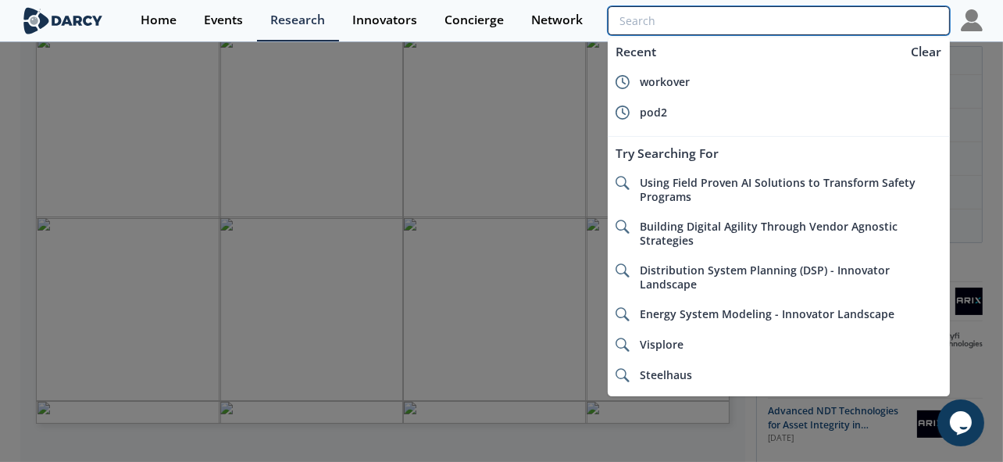
click at [870, 23] on input "search" at bounding box center [779, 20] width 342 height 29
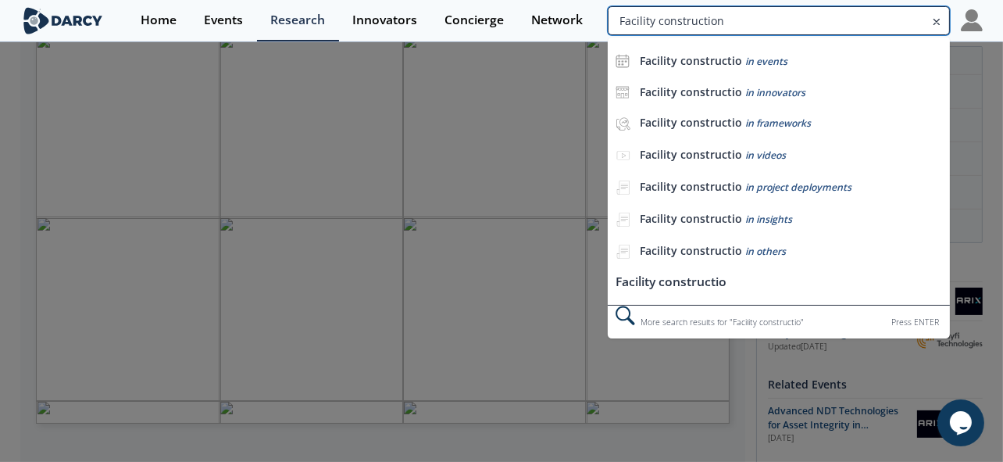
type input "Facility construction"
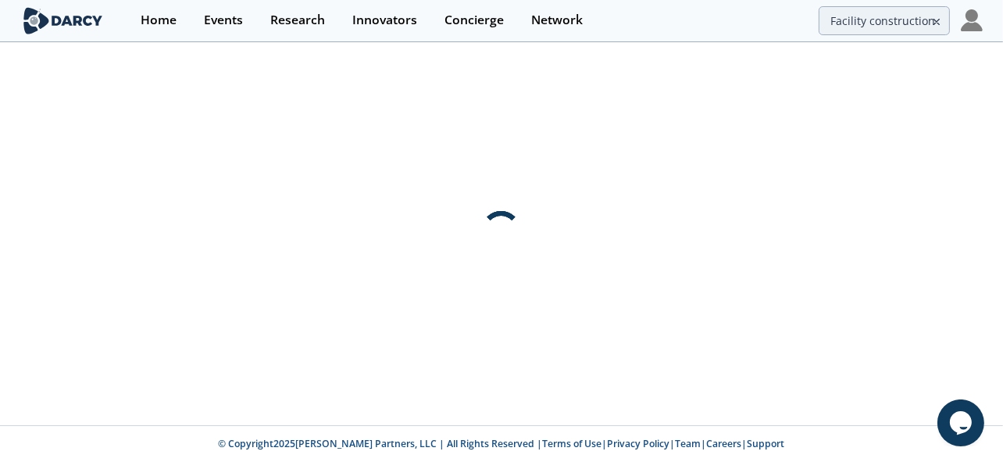
scroll to position [0, 0]
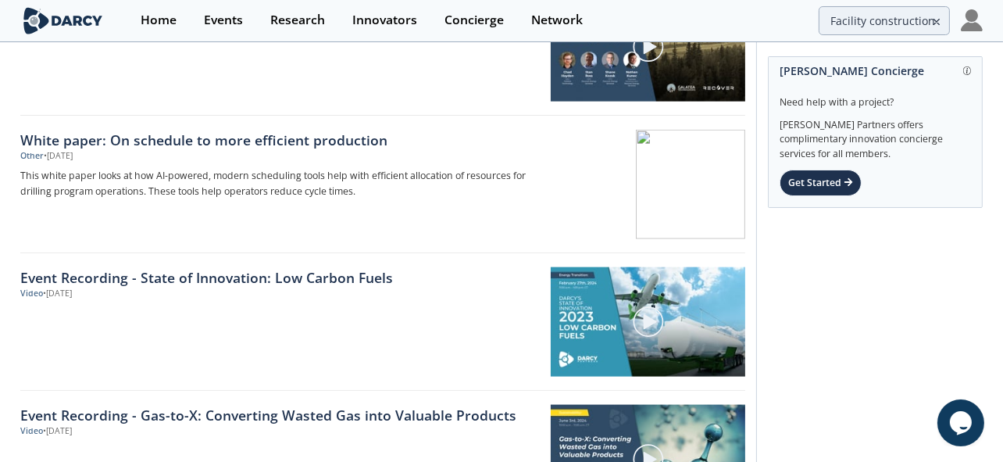
scroll to position [2206, 0]
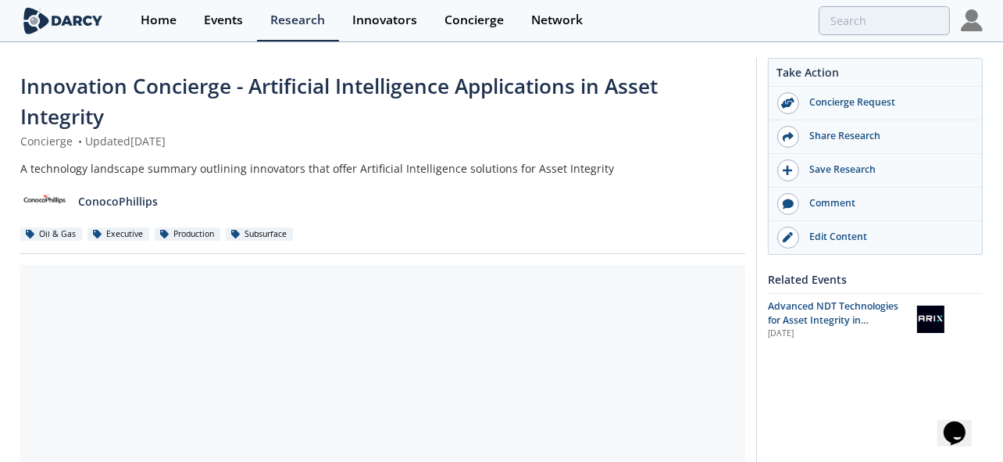
scroll to position [97, 0]
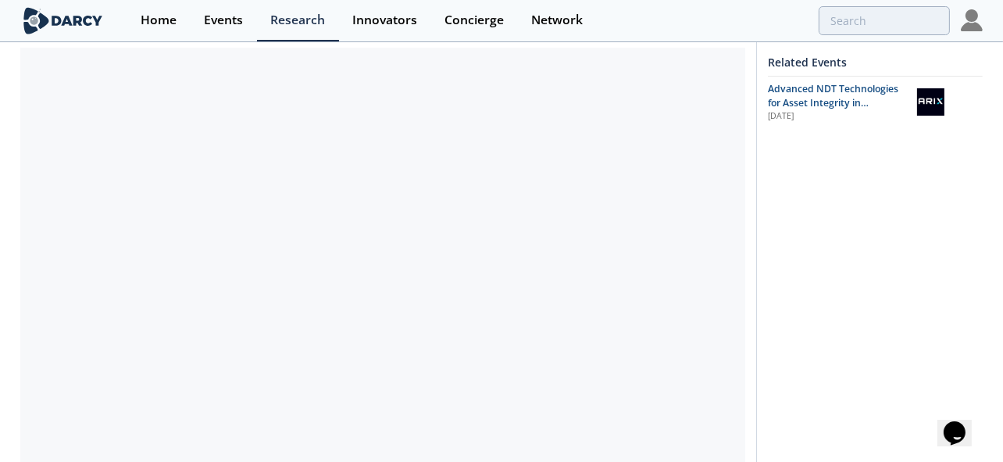
scroll to position [164, 0]
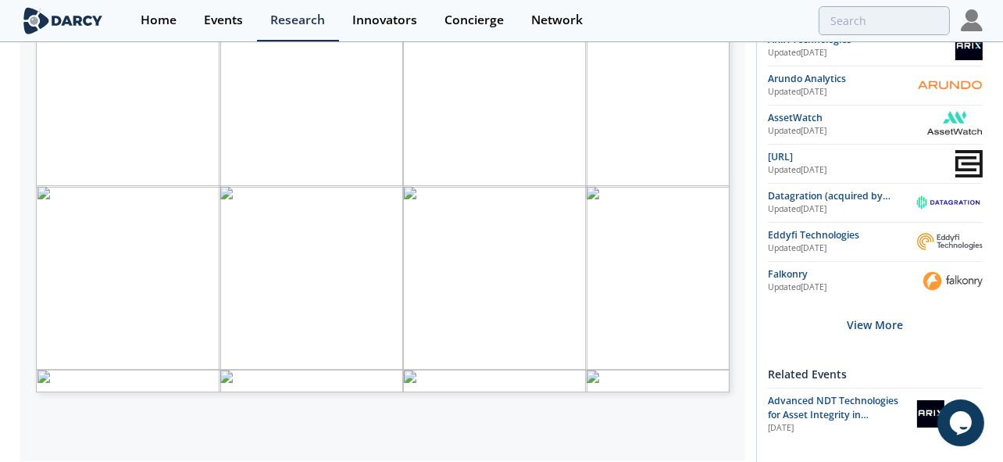
scroll to position [390, 0]
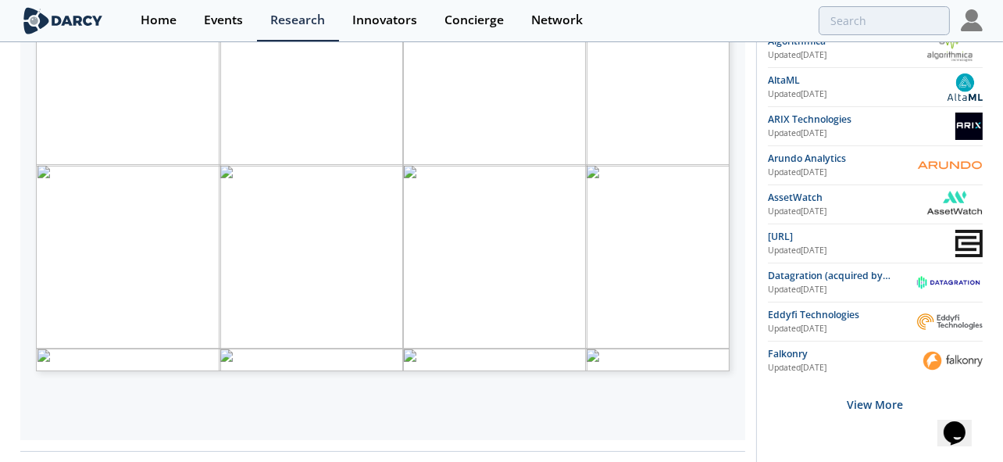
scroll to position [390, 0]
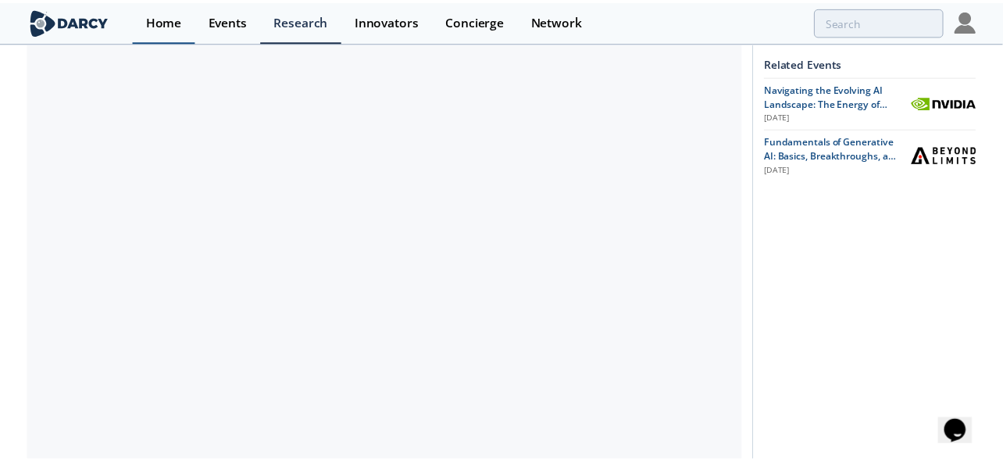
scroll to position [292, 0]
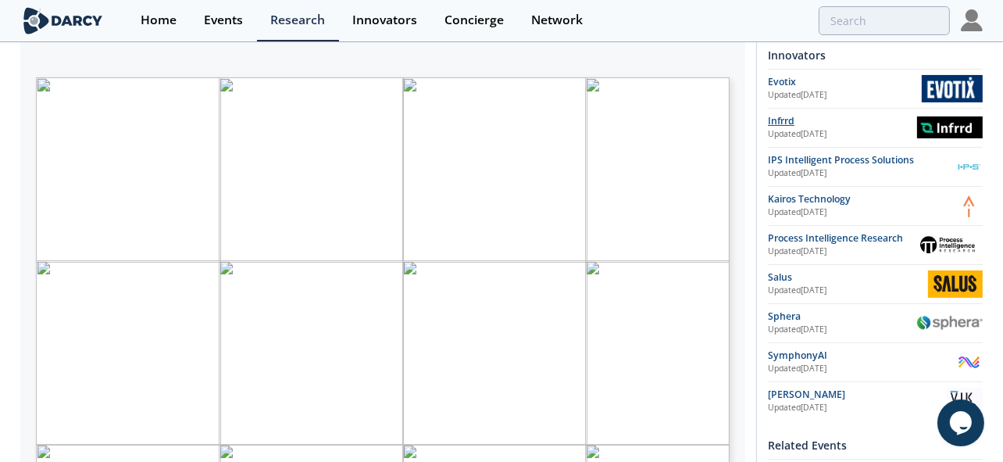
scroll to position [292, 0]
drag, startPoint x: 868, startPoint y: 41, endPoint x: 865, endPoint y: 34, distance: 8.4
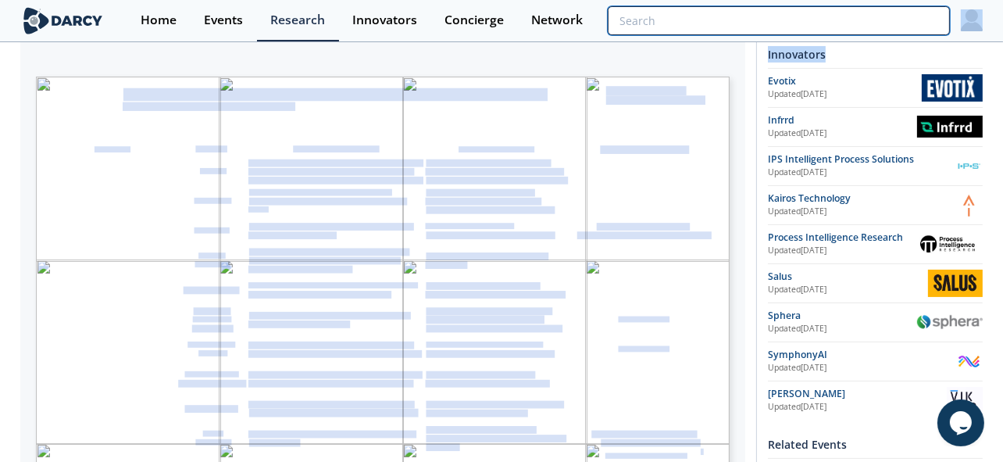
drag, startPoint x: 865, startPoint y: 34, endPoint x: 855, endPoint y: 28, distance: 10.9
click at [855, 28] on input "search" at bounding box center [779, 20] width 342 height 29
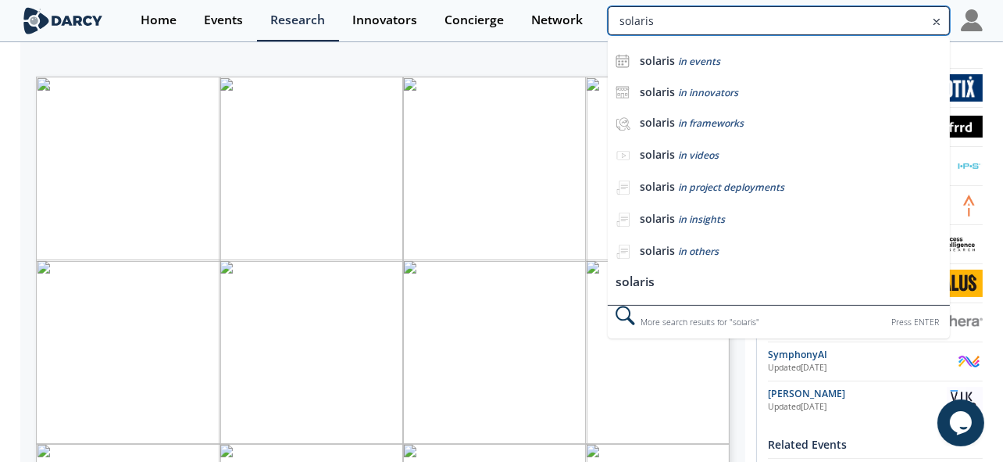
type input "solaris"
